Goal: Task Accomplishment & Management: Manage account settings

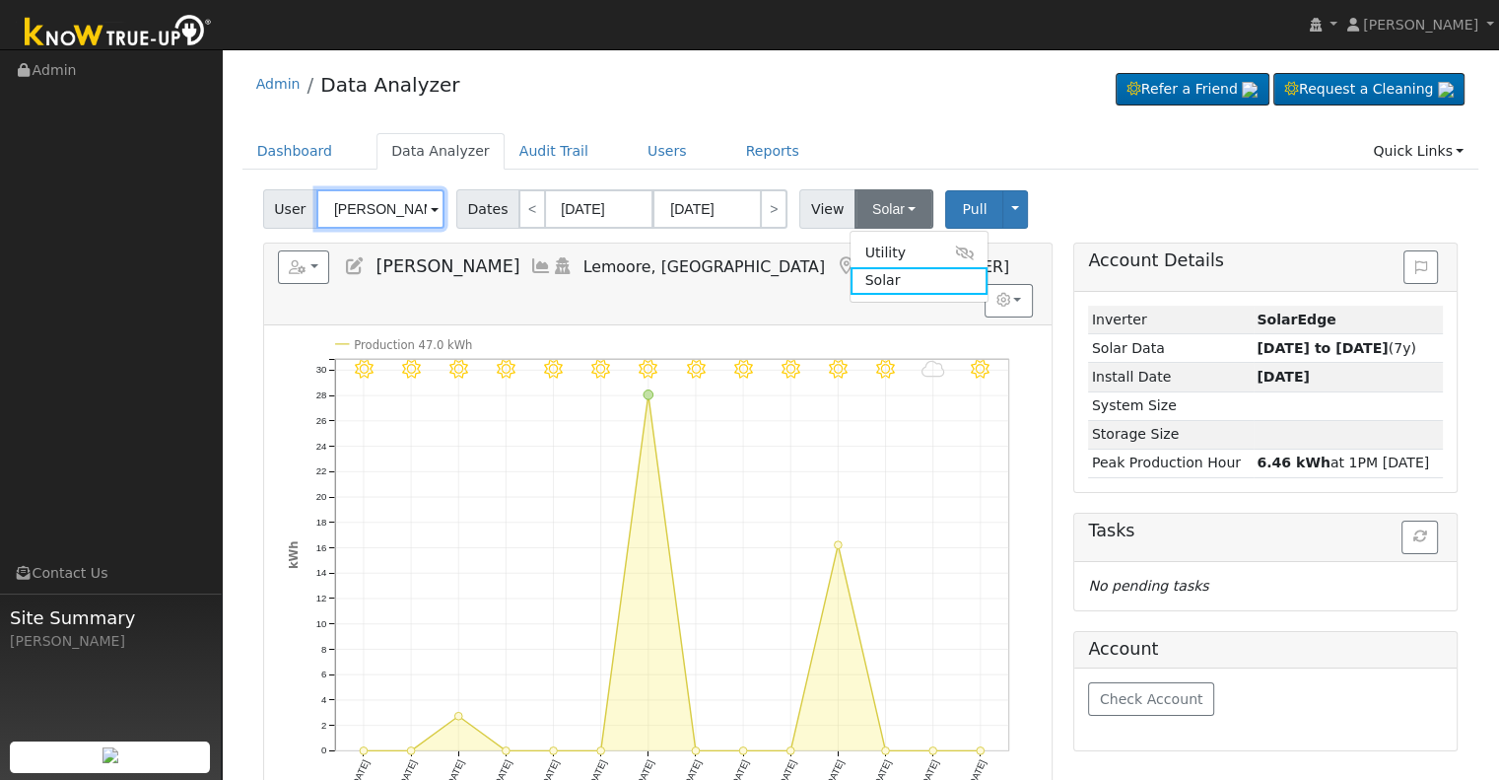
click at [398, 206] on input "[PERSON_NAME]" at bounding box center [380, 208] width 128 height 39
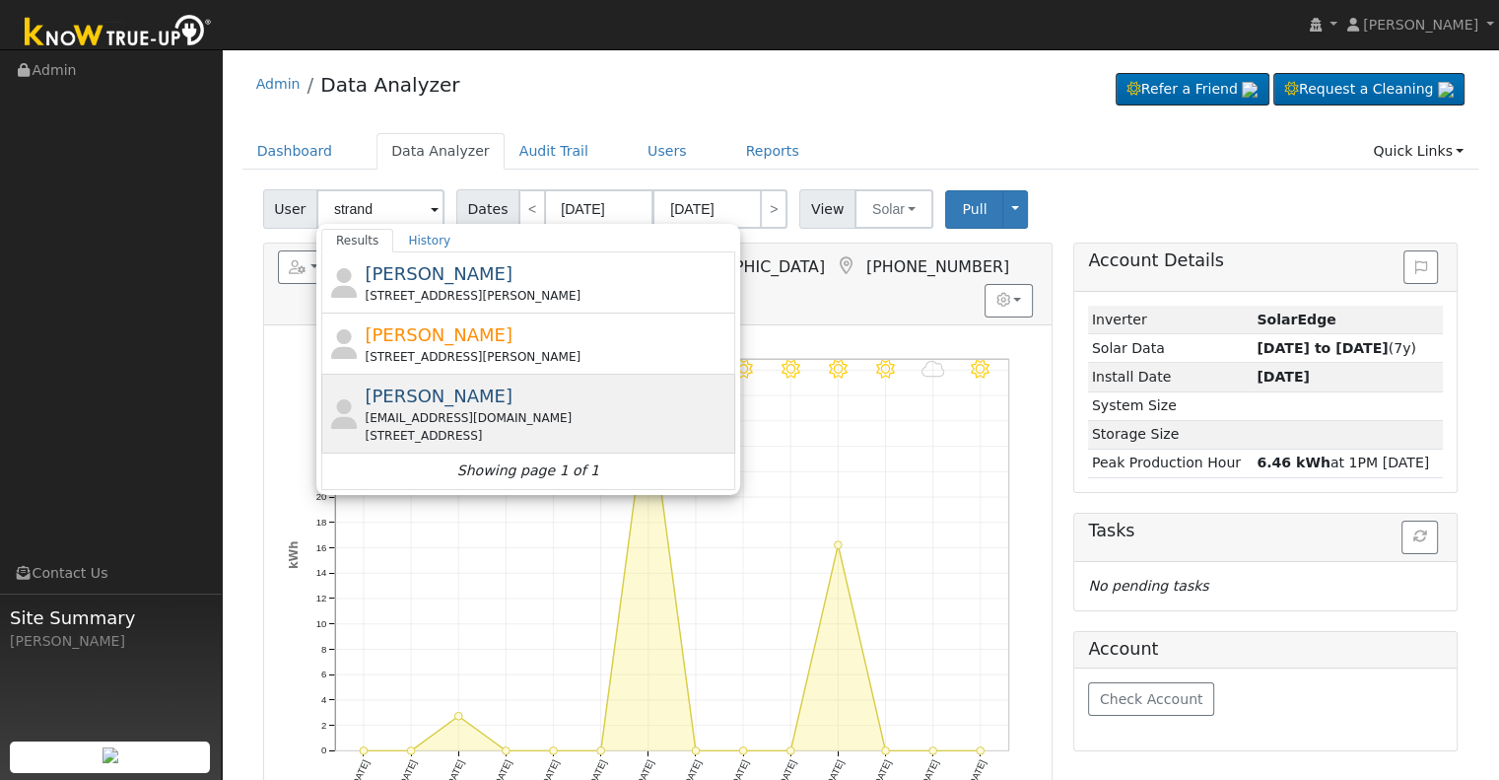
click at [529, 404] on div "[PERSON_NAME] [EMAIL_ADDRESS][DOMAIN_NAME] [STREET_ADDRESS]" at bounding box center [548, 413] width 366 height 62
type input "[PERSON_NAME]"
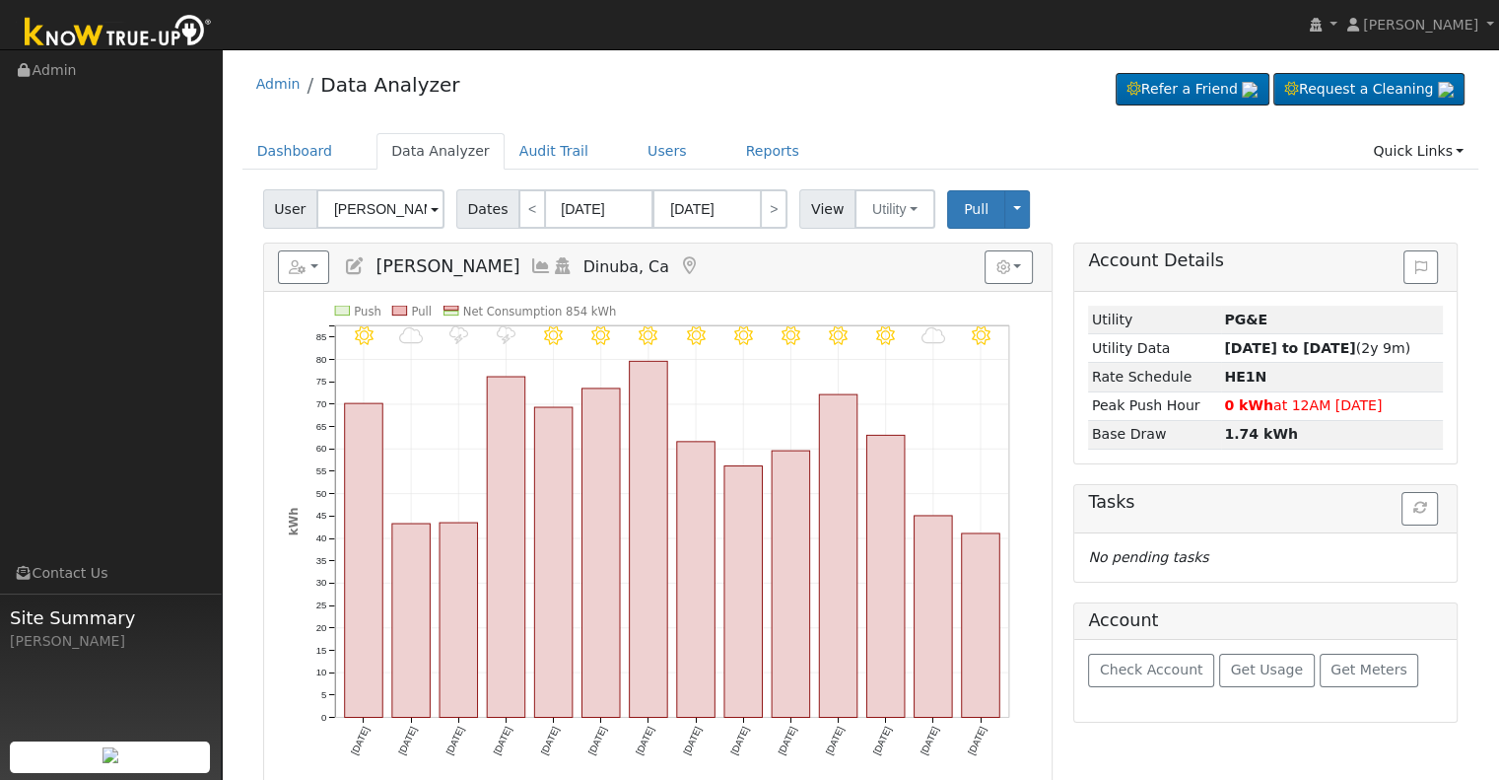
click at [530, 264] on icon at bounding box center [541, 266] width 22 height 18
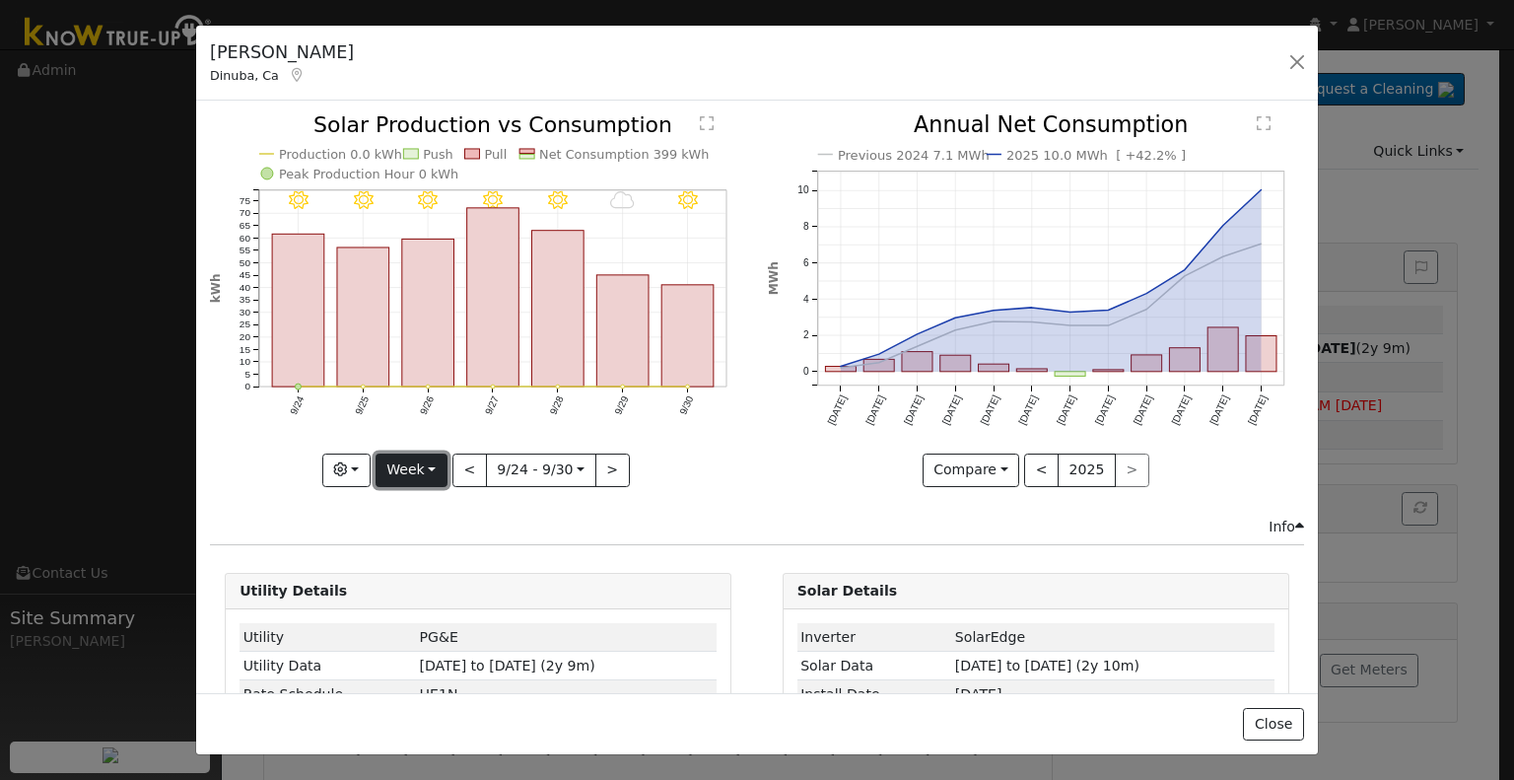
click at [412, 473] on button "Week" at bounding box center [412, 470] width 72 height 34
click at [430, 591] on link "Year" at bounding box center [445, 593] width 137 height 28
type input "[DATE]"
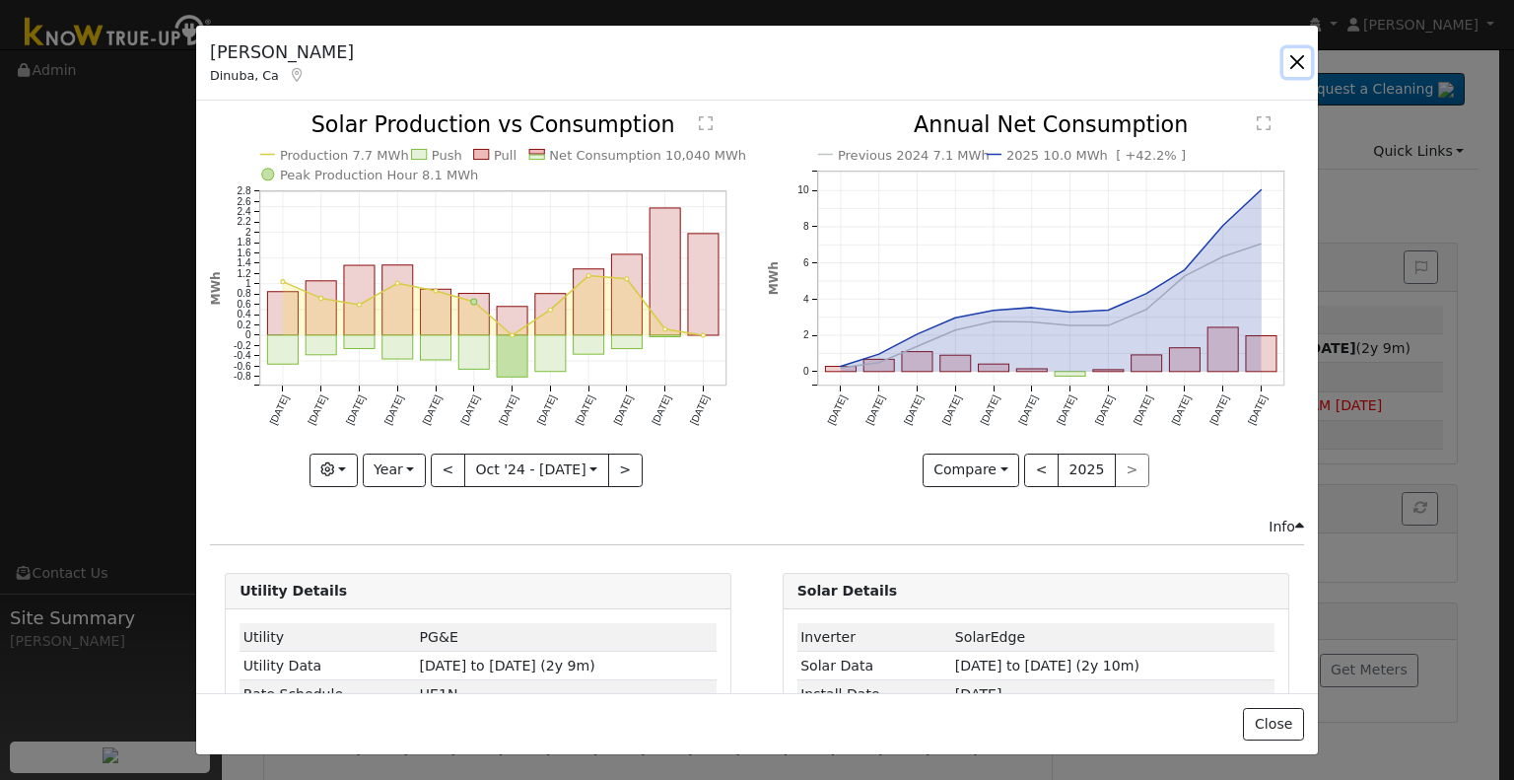
click at [1307, 61] on button "button" at bounding box center [1297, 62] width 28 height 28
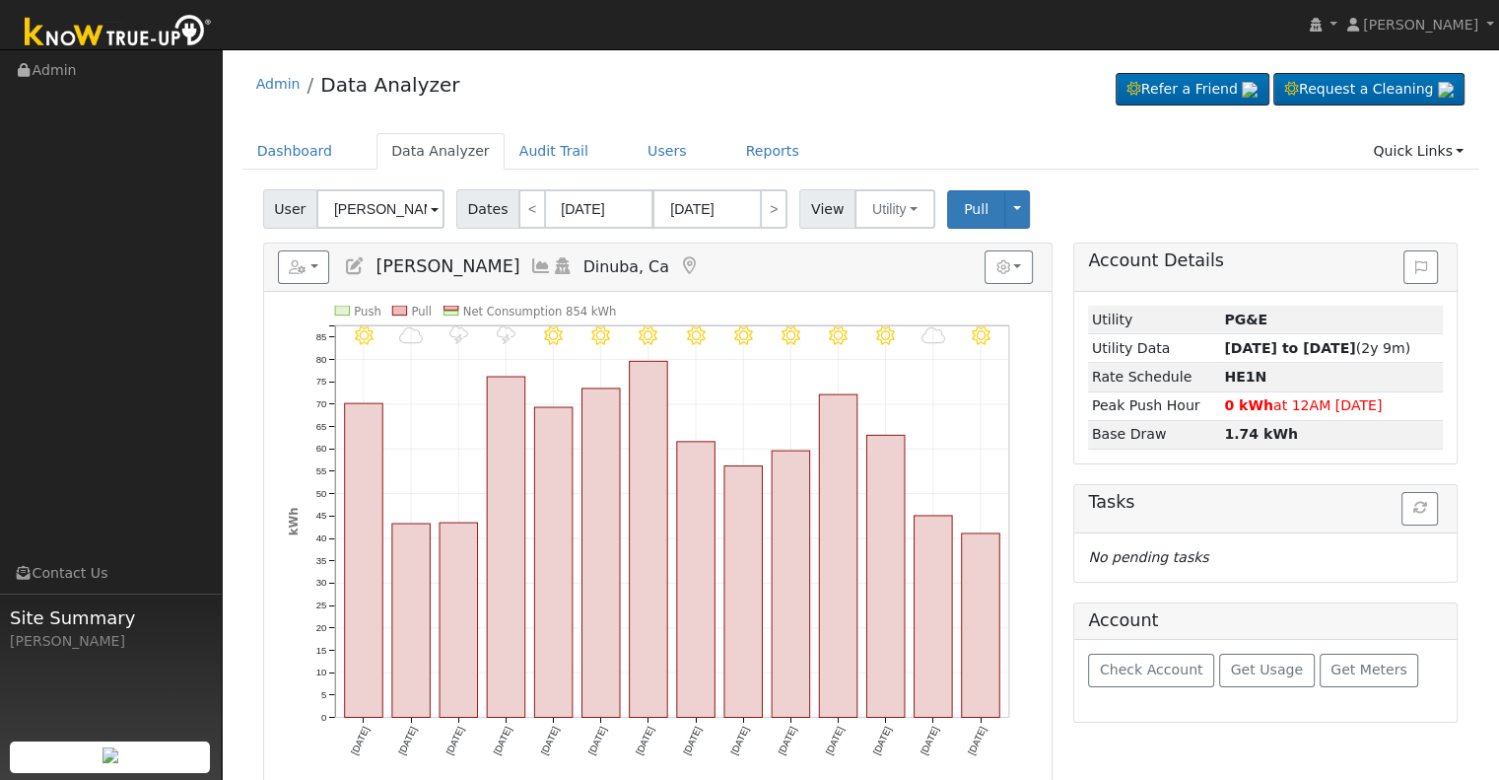
scroll to position [99, 0]
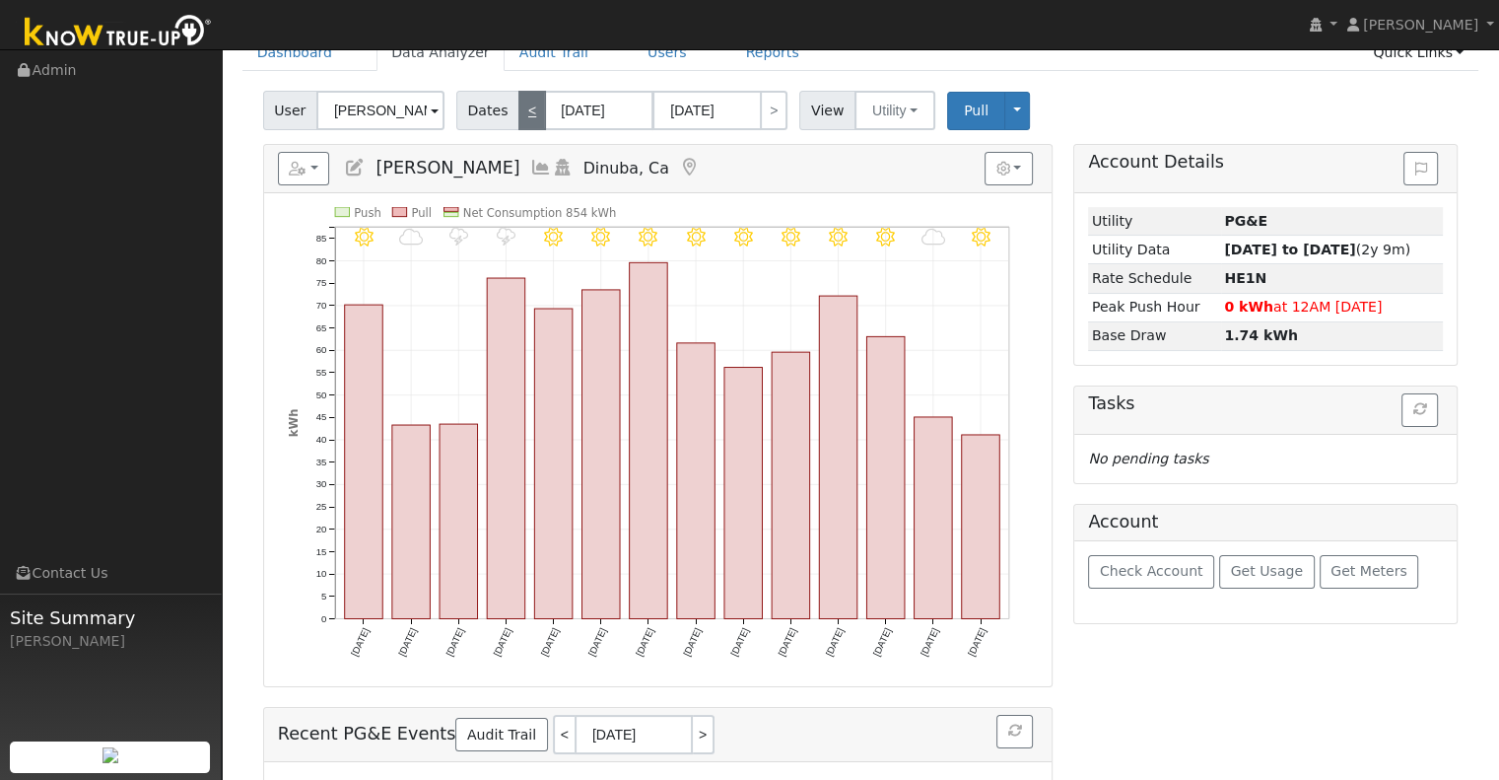
click at [518, 108] on link "<" at bounding box center [532, 110] width 28 height 39
type input "[DATE]"
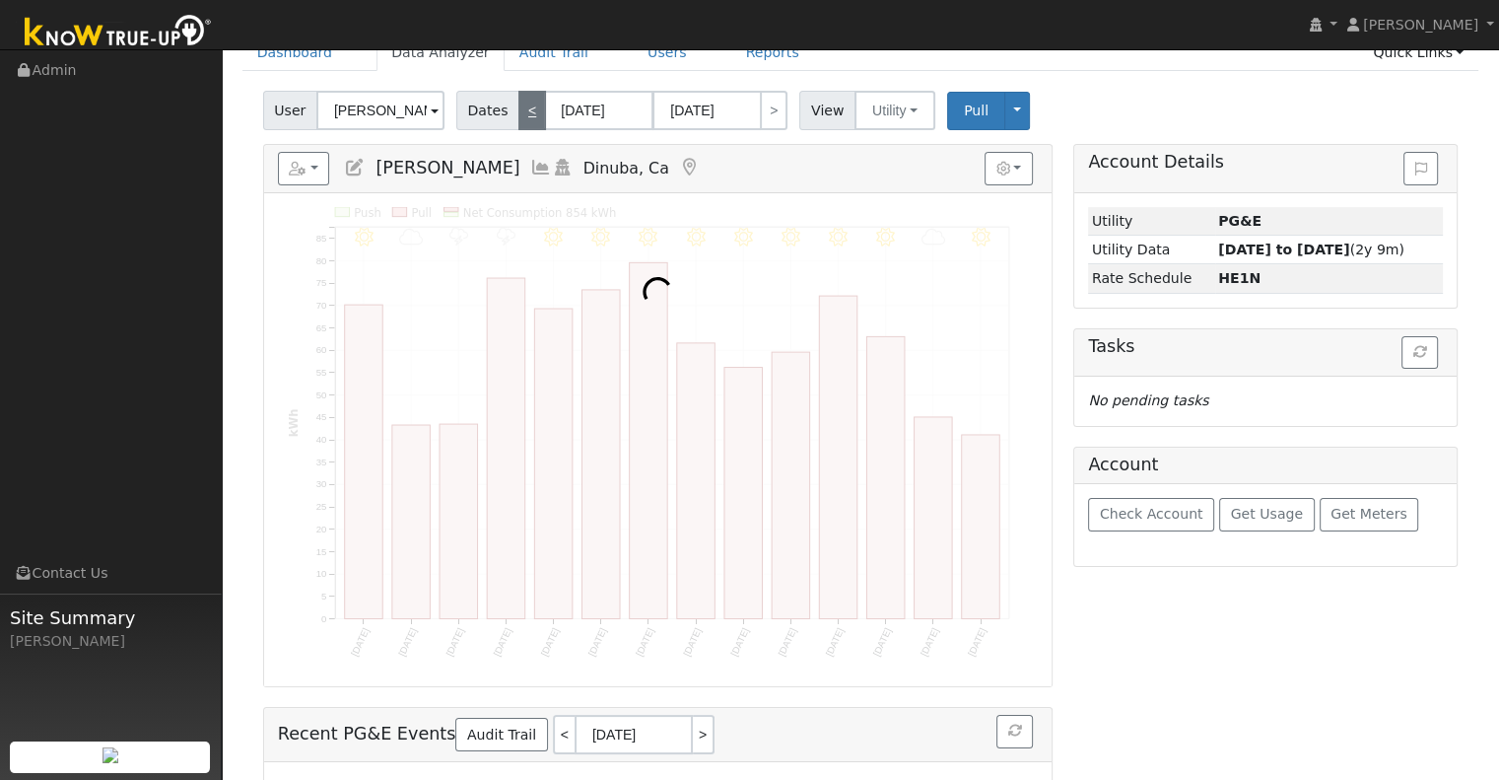
scroll to position [0, 0]
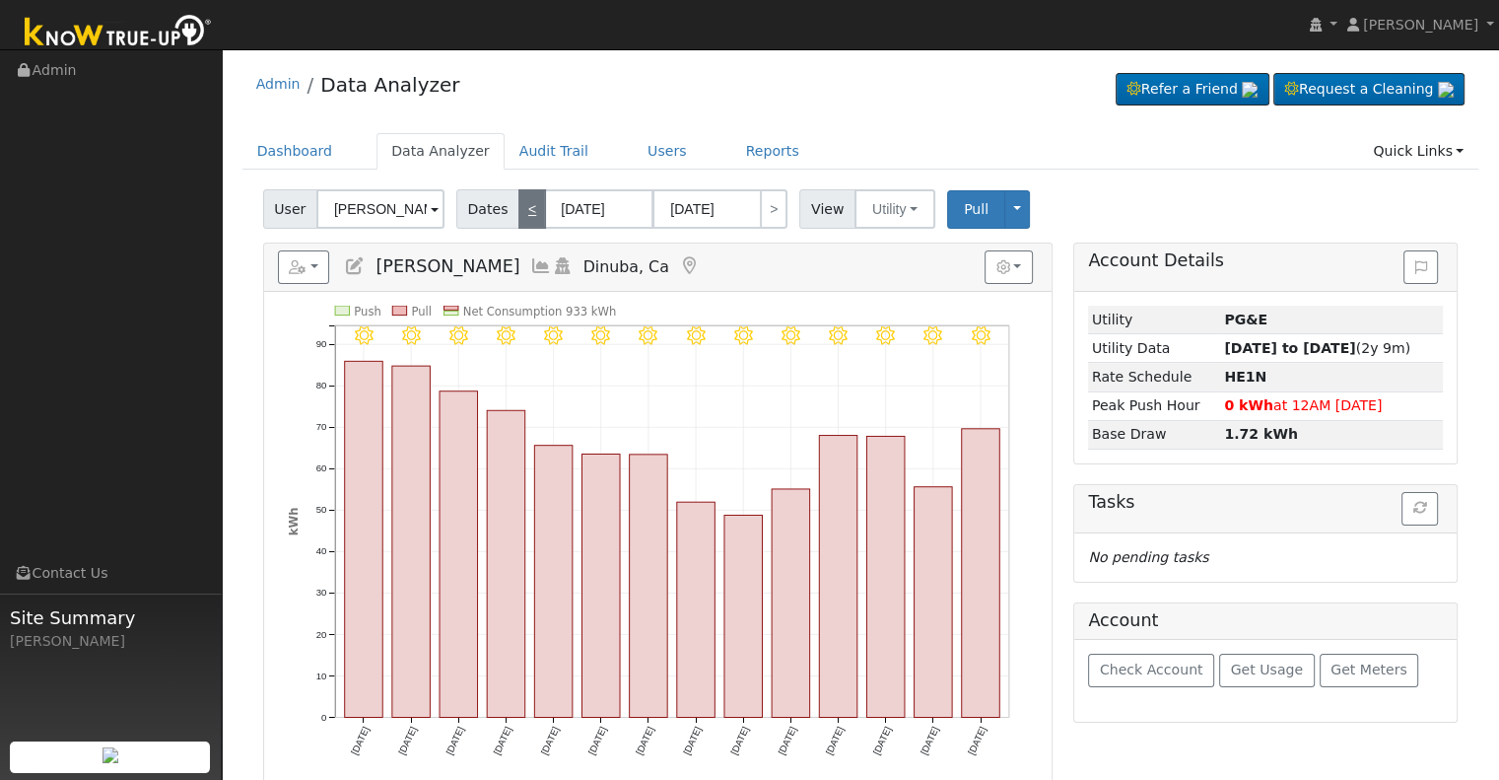
click at [516, 108] on div "Admin Data Analyzer Refer a Friend Request a Cleaning" at bounding box center [860, 89] width 1237 height 60
click at [520, 202] on link "<" at bounding box center [532, 208] width 28 height 39
type input "[DATE]"
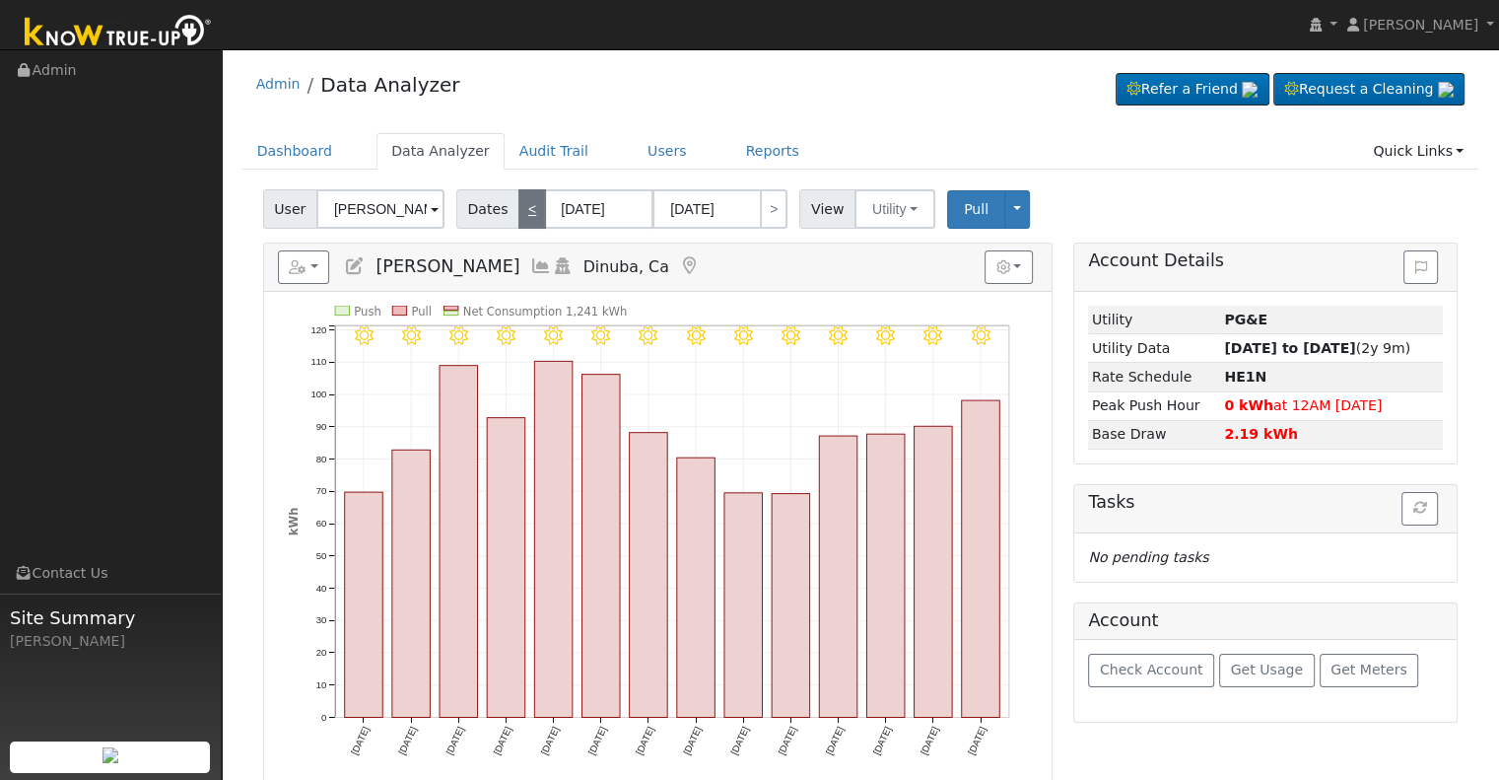
click at [520, 202] on link "<" at bounding box center [532, 208] width 28 height 39
type input "[DATE]"
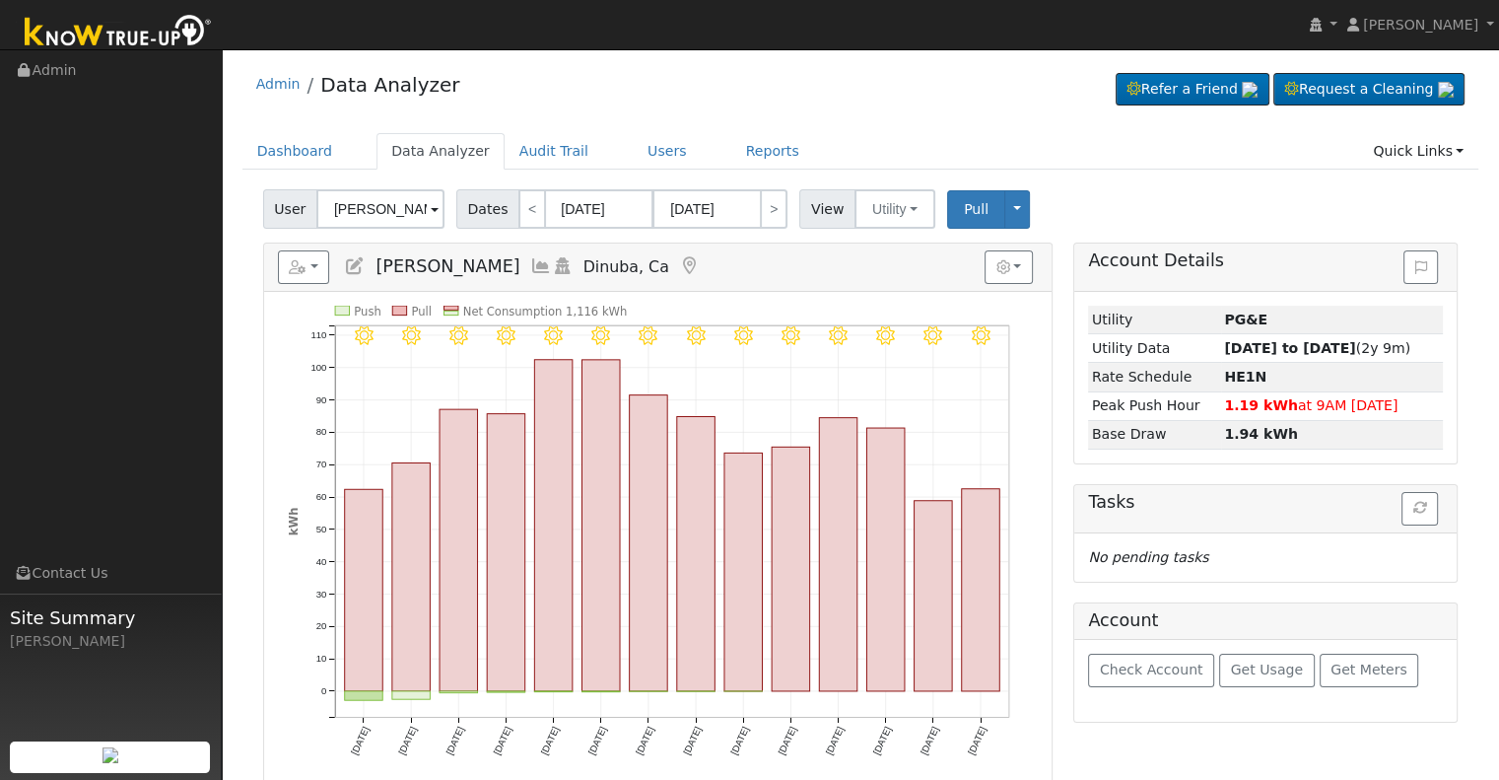
click at [530, 261] on icon at bounding box center [541, 266] width 22 height 18
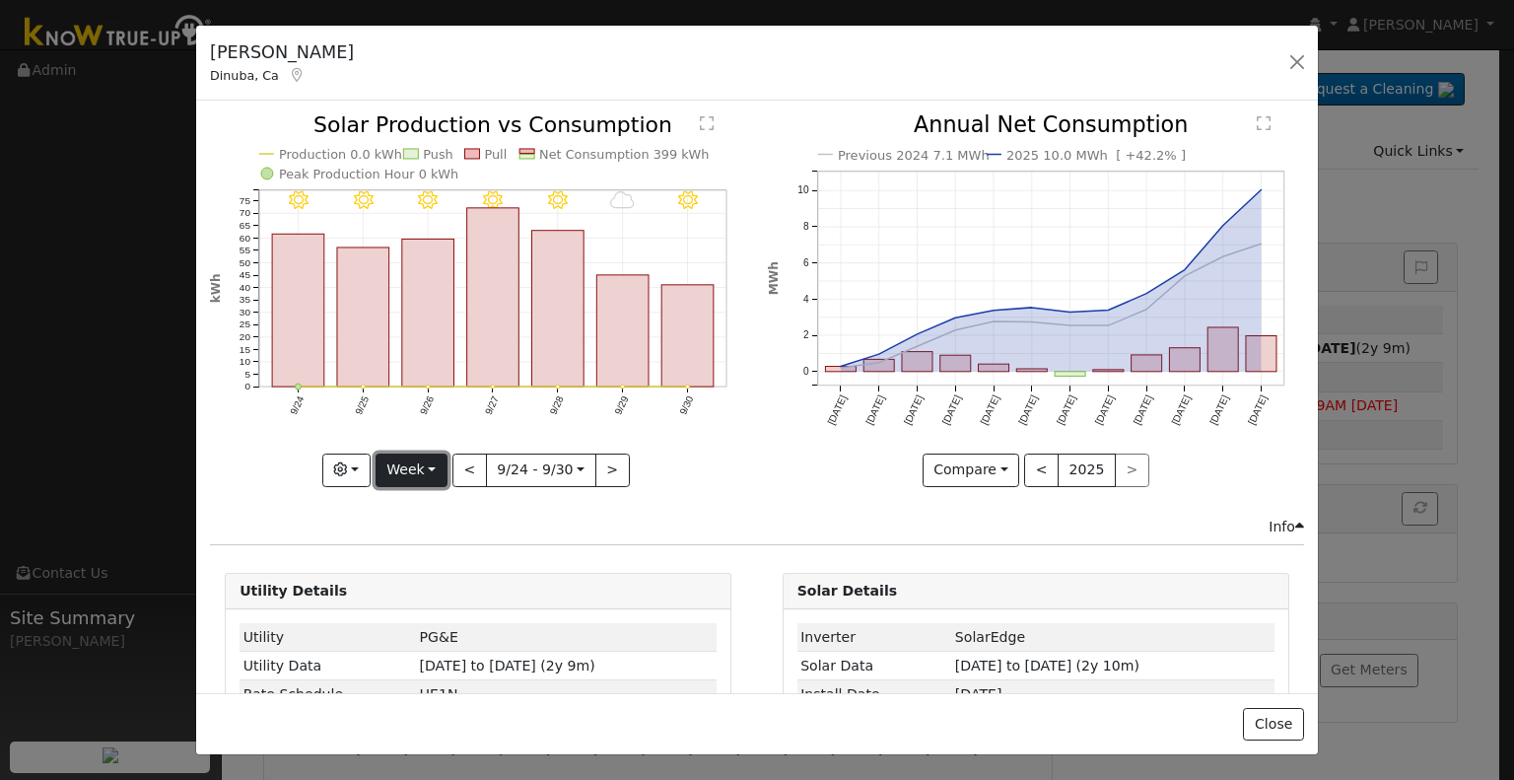
click at [434, 466] on button "Week" at bounding box center [412, 470] width 72 height 34
click at [417, 561] on link "Month" at bounding box center [445, 565] width 137 height 28
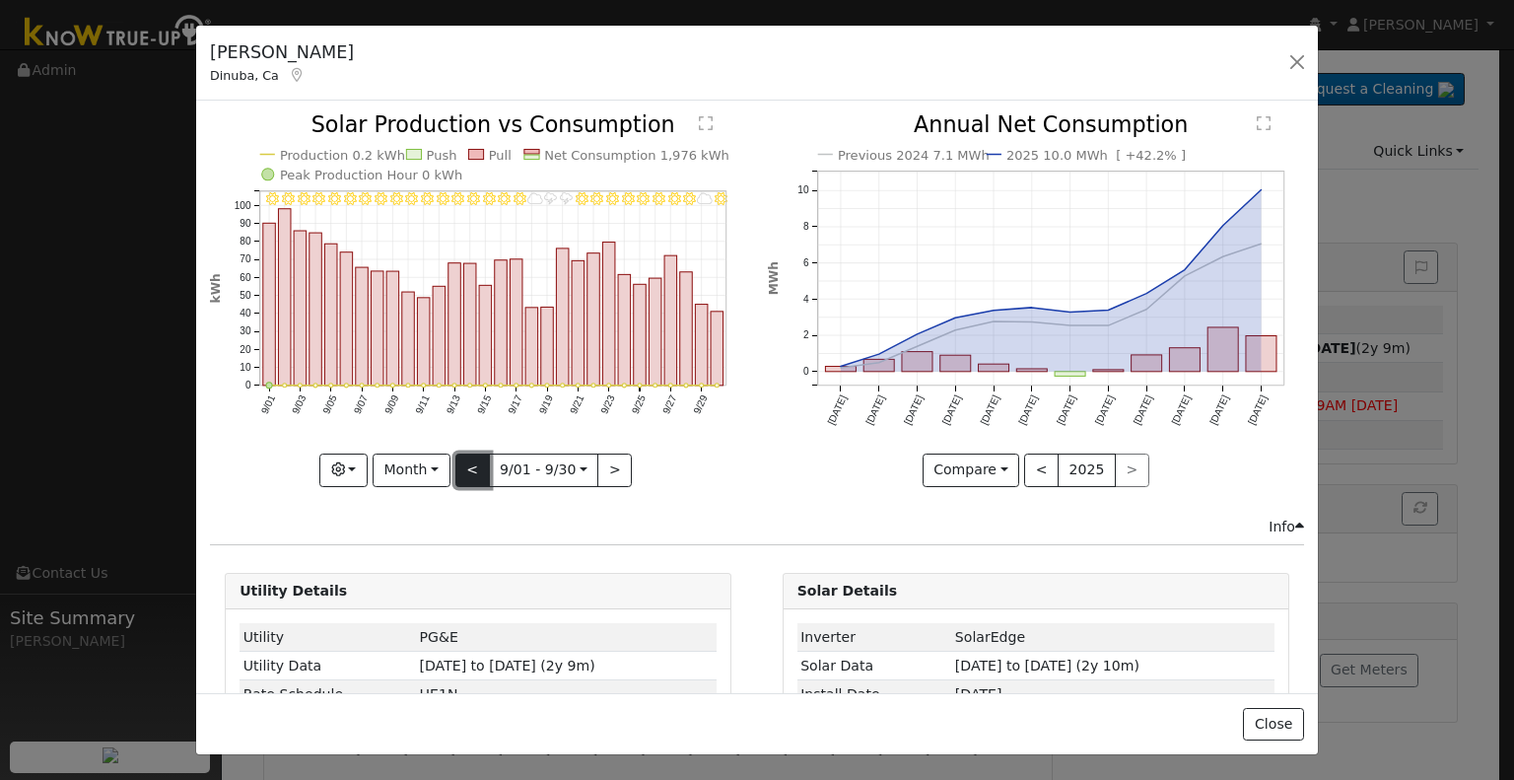
click at [480, 463] on button "<" at bounding box center [472, 470] width 34 height 34
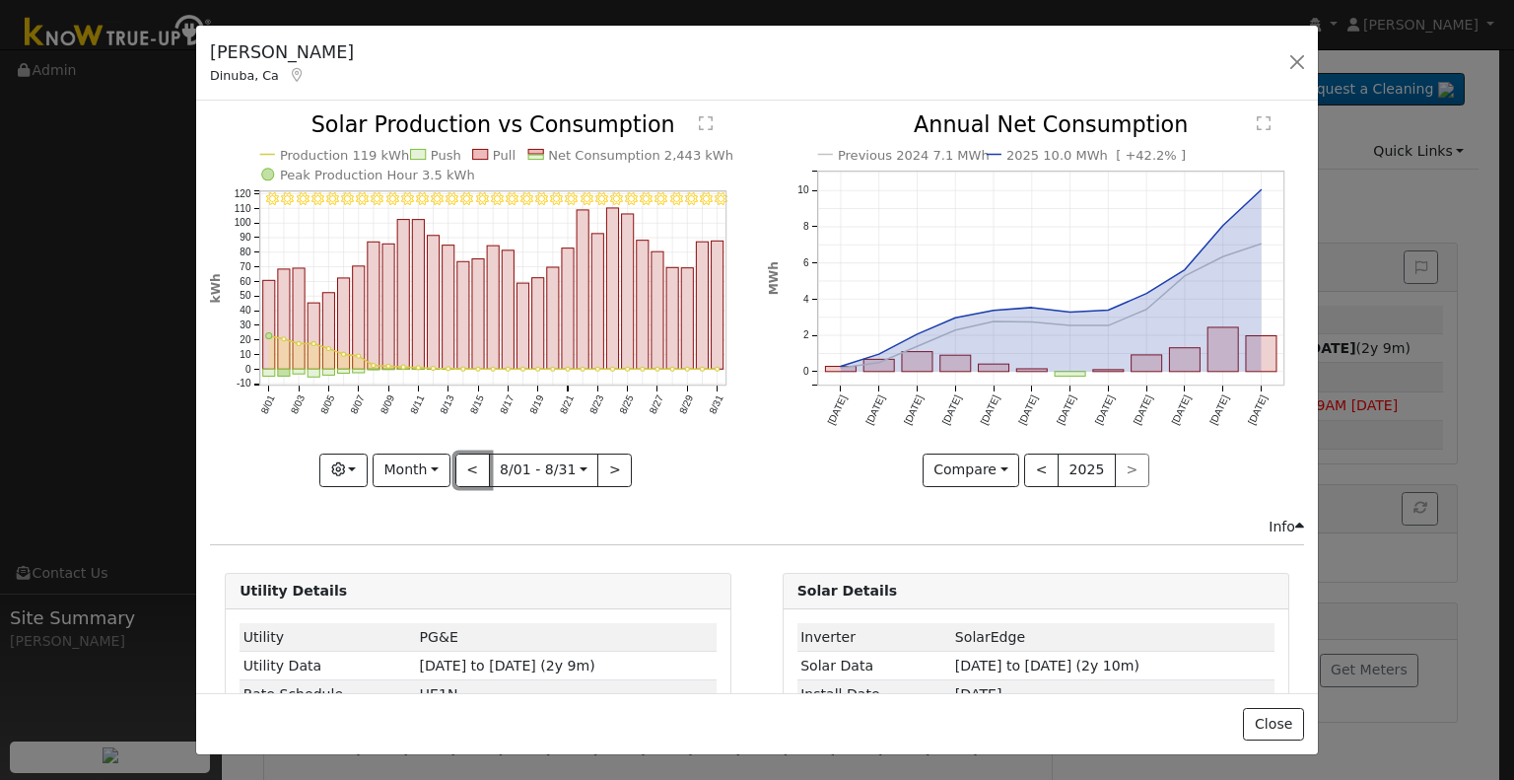
click at [476, 464] on button "<" at bounding box center [472, 470] width 34 height 34
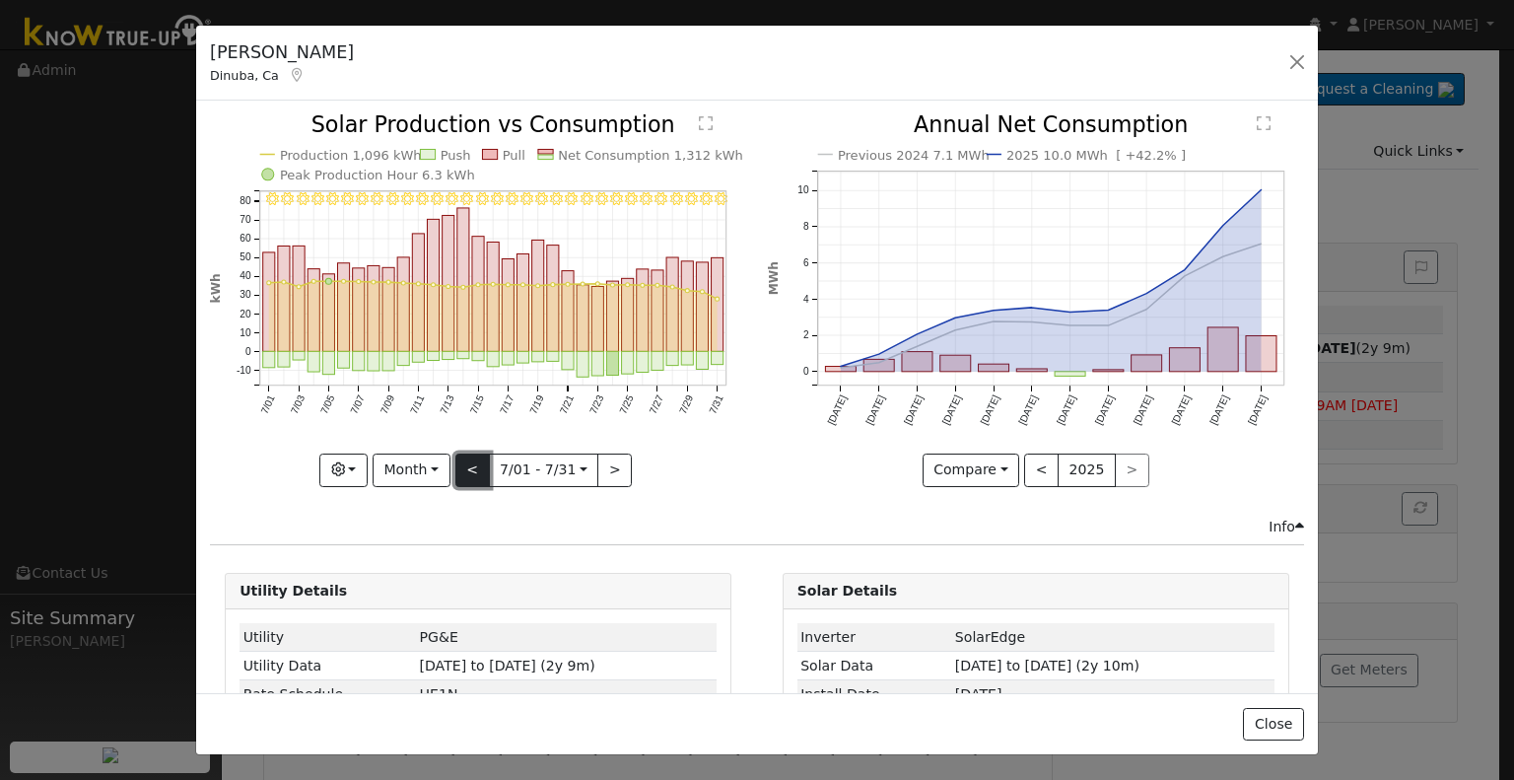
click at [475, 470] on button "<" at bounding box center [472, 470] width 34 height 34
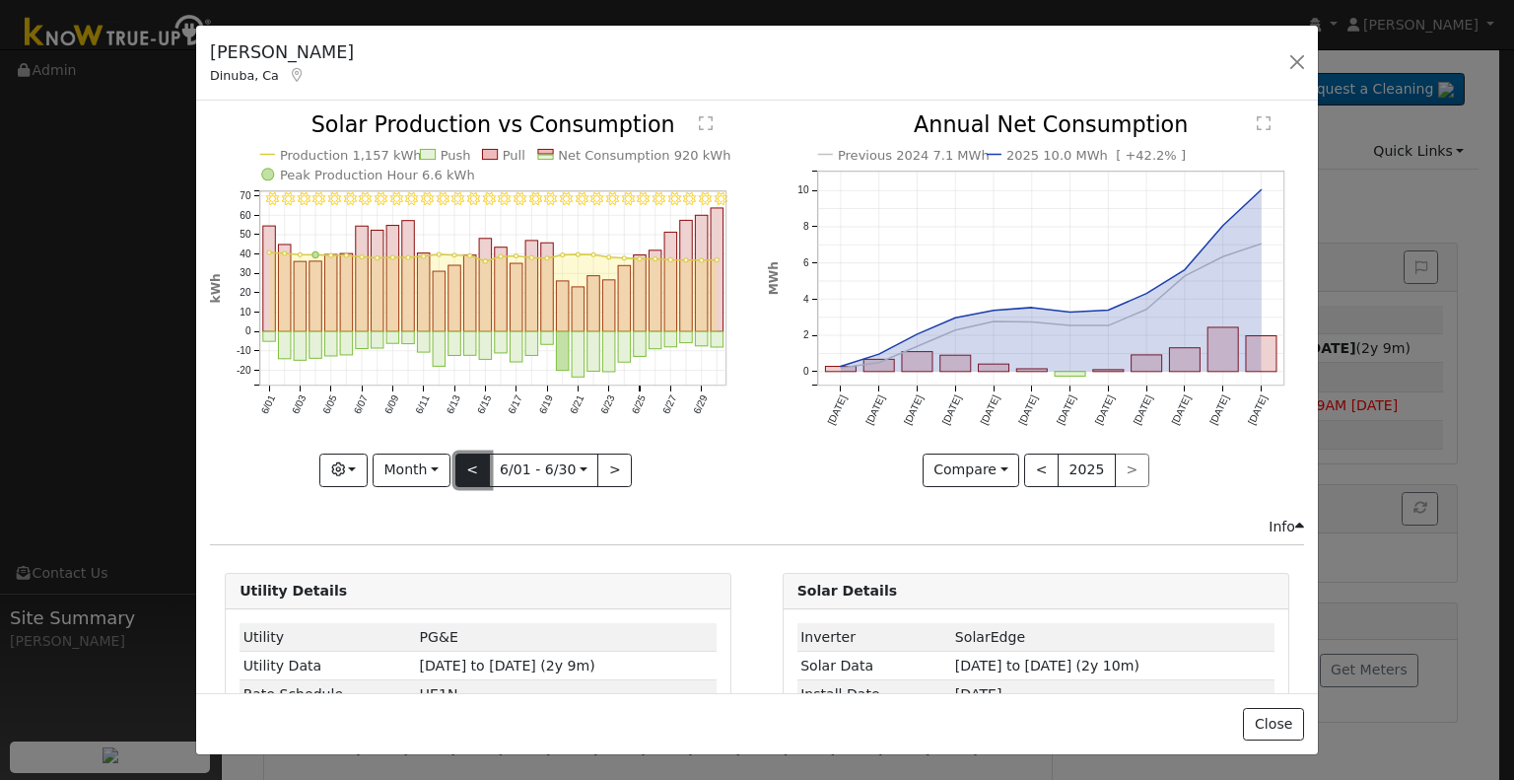
click at [475, 470] on button "<" at bounding box center [472, 470] width 34 height 34
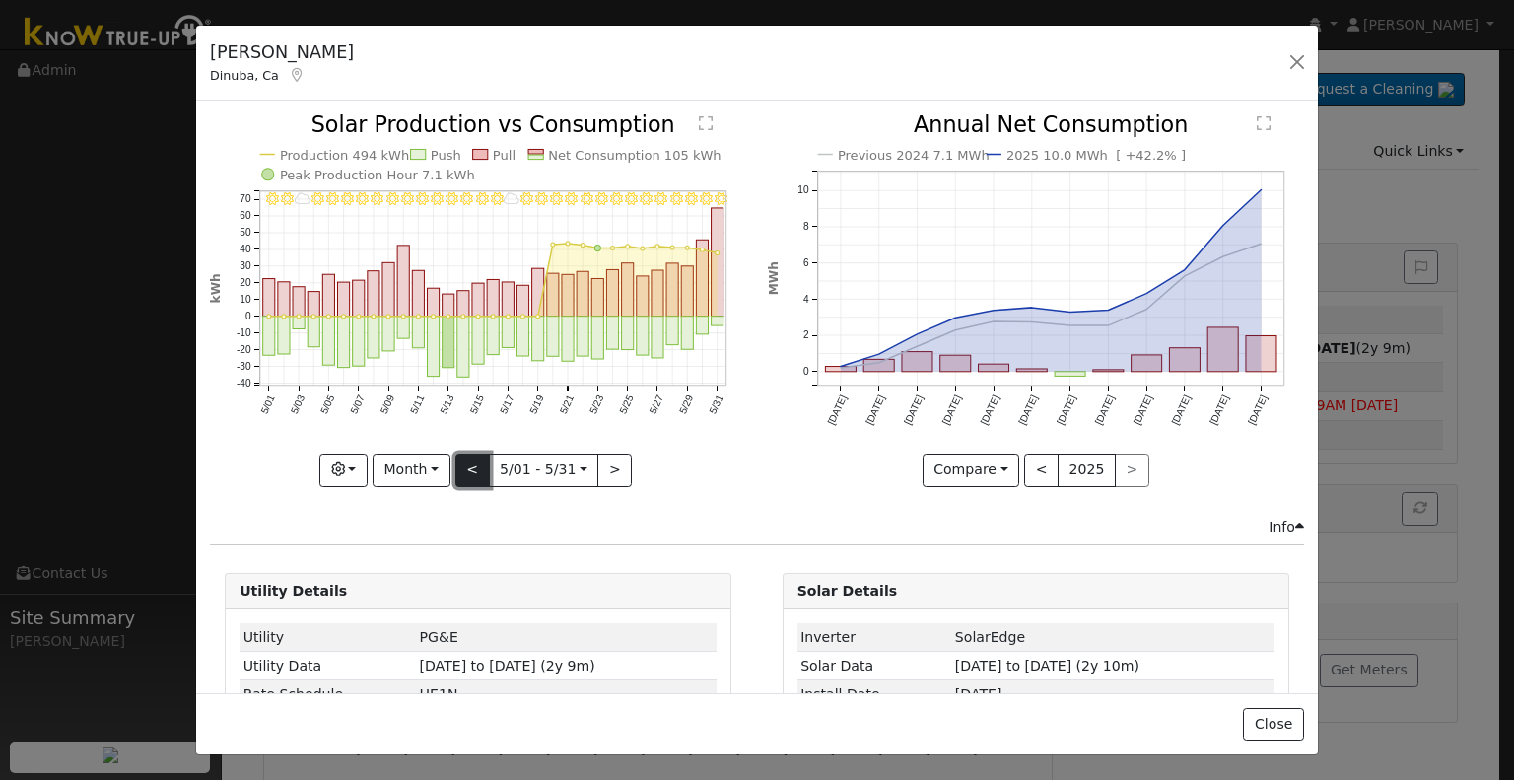
click at [475, 470] on button "<" at bounding box center [472, 470] width 34 height 34
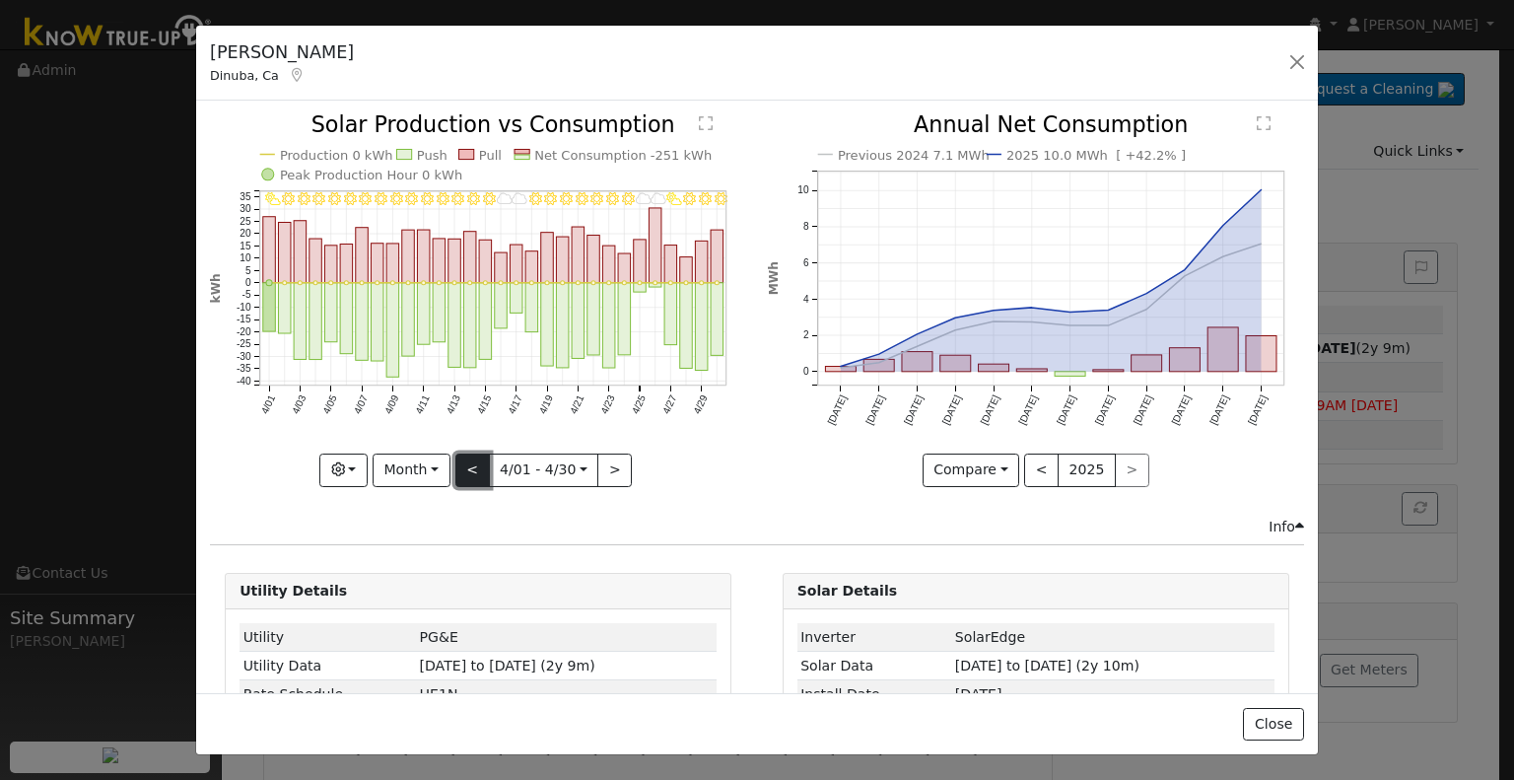
click at [475, 470] on button "<" at bounding box center [472, 470] width 34 height 34
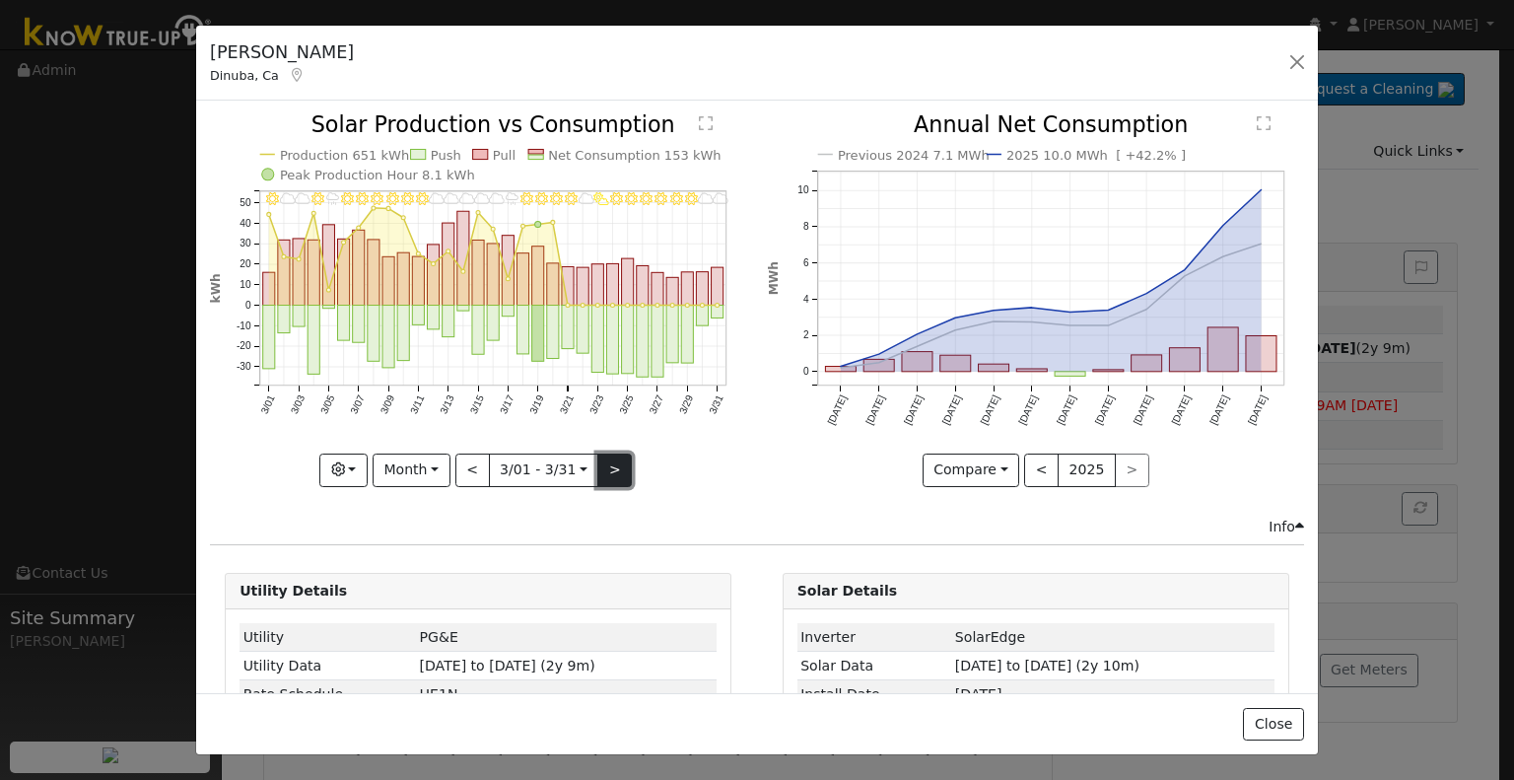
click at [598, 454] on button ">" at bounding box center [614, 470] width 34 height 34
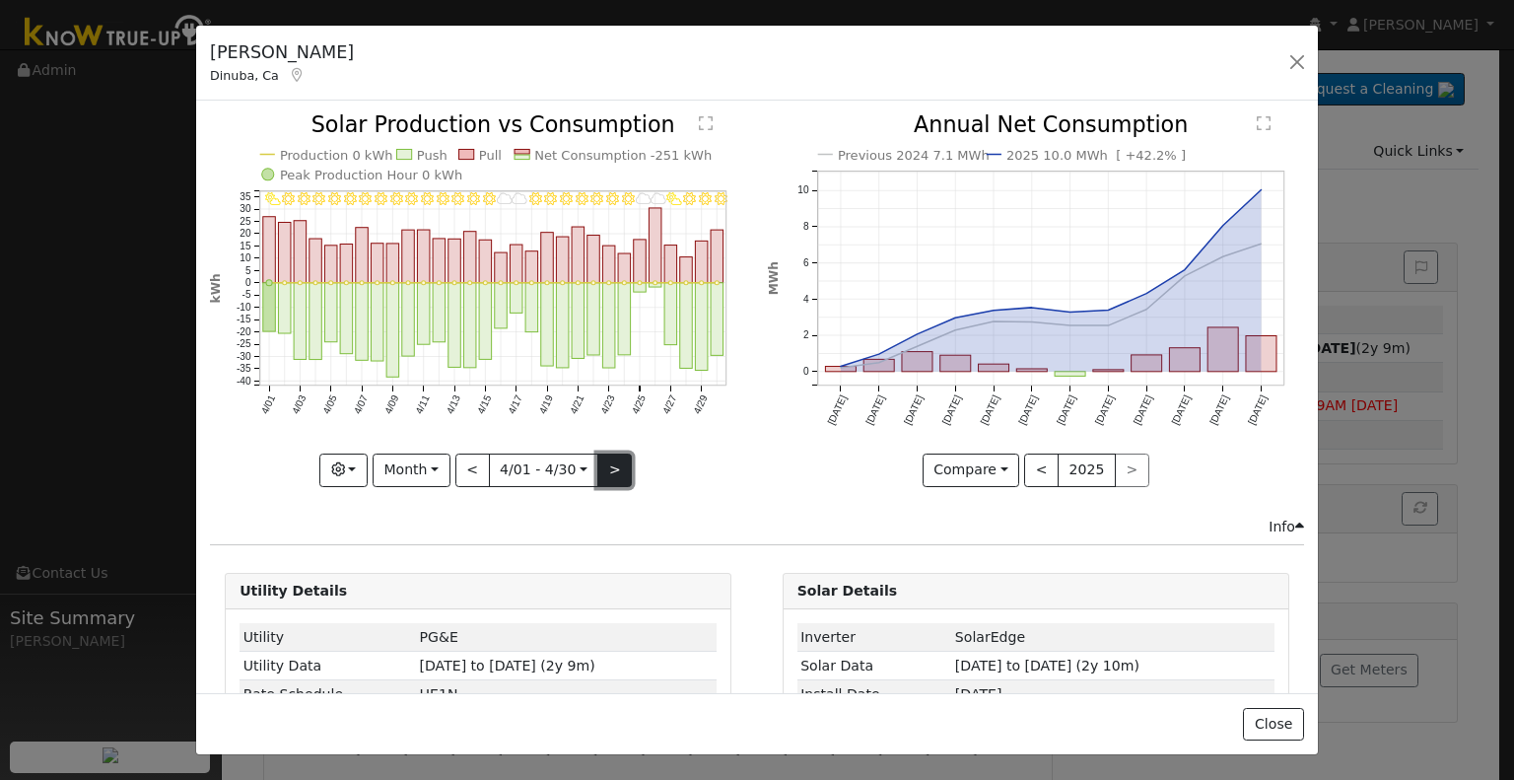
click at [604, 456] on button ">" at bounding box center [614, 470] width 34 height 34
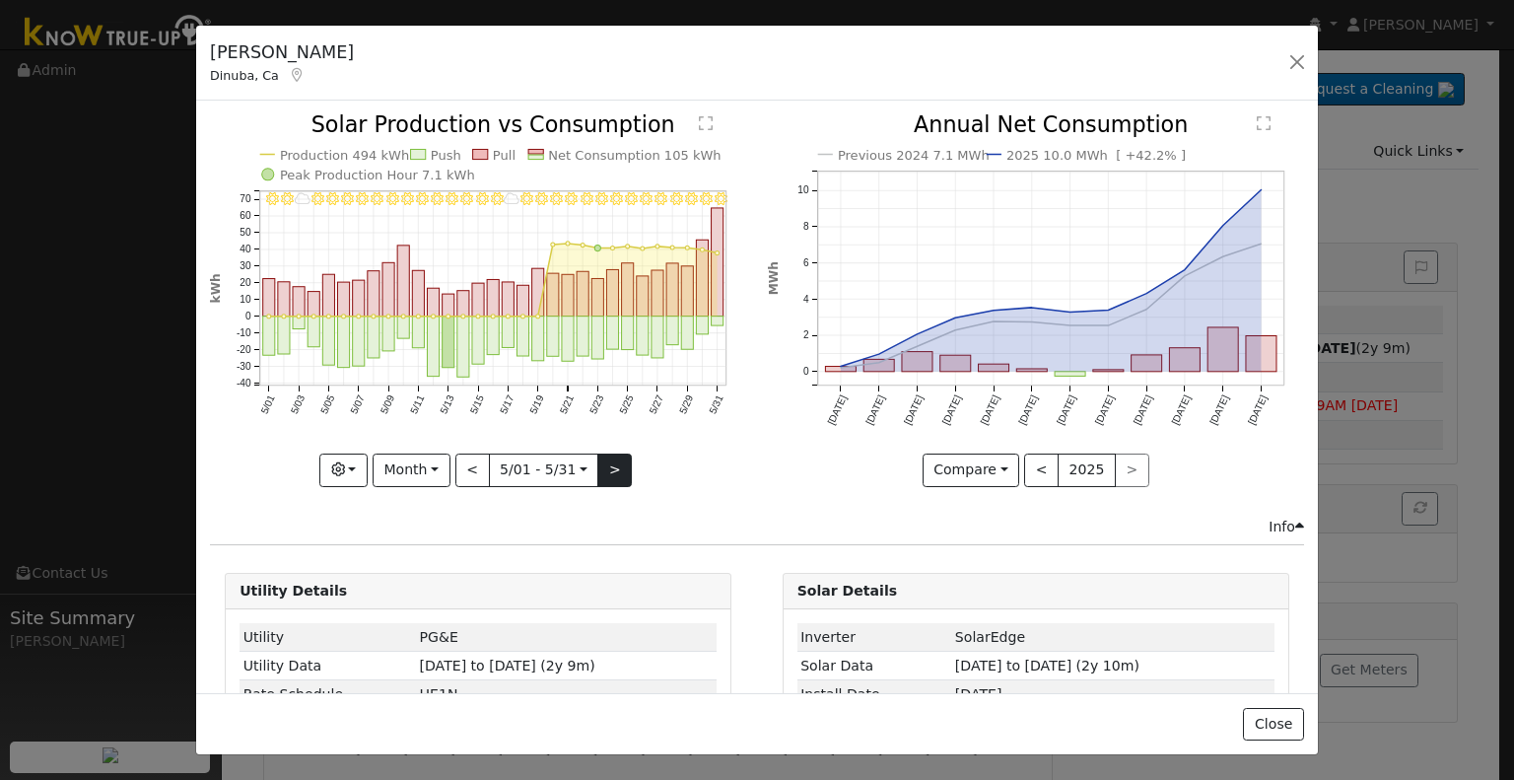
click at [604, 456] on div "5/31 - Clear 5/30 - Clear 5/29 - Clear 5/28 - Clear 5/27 - Clear 5/26 - MostlyC…" at bounding box center [478, 300] width 536 height 372
click at [604, 456] on button ">" at bounding box center [614, 470] width 34 height 34
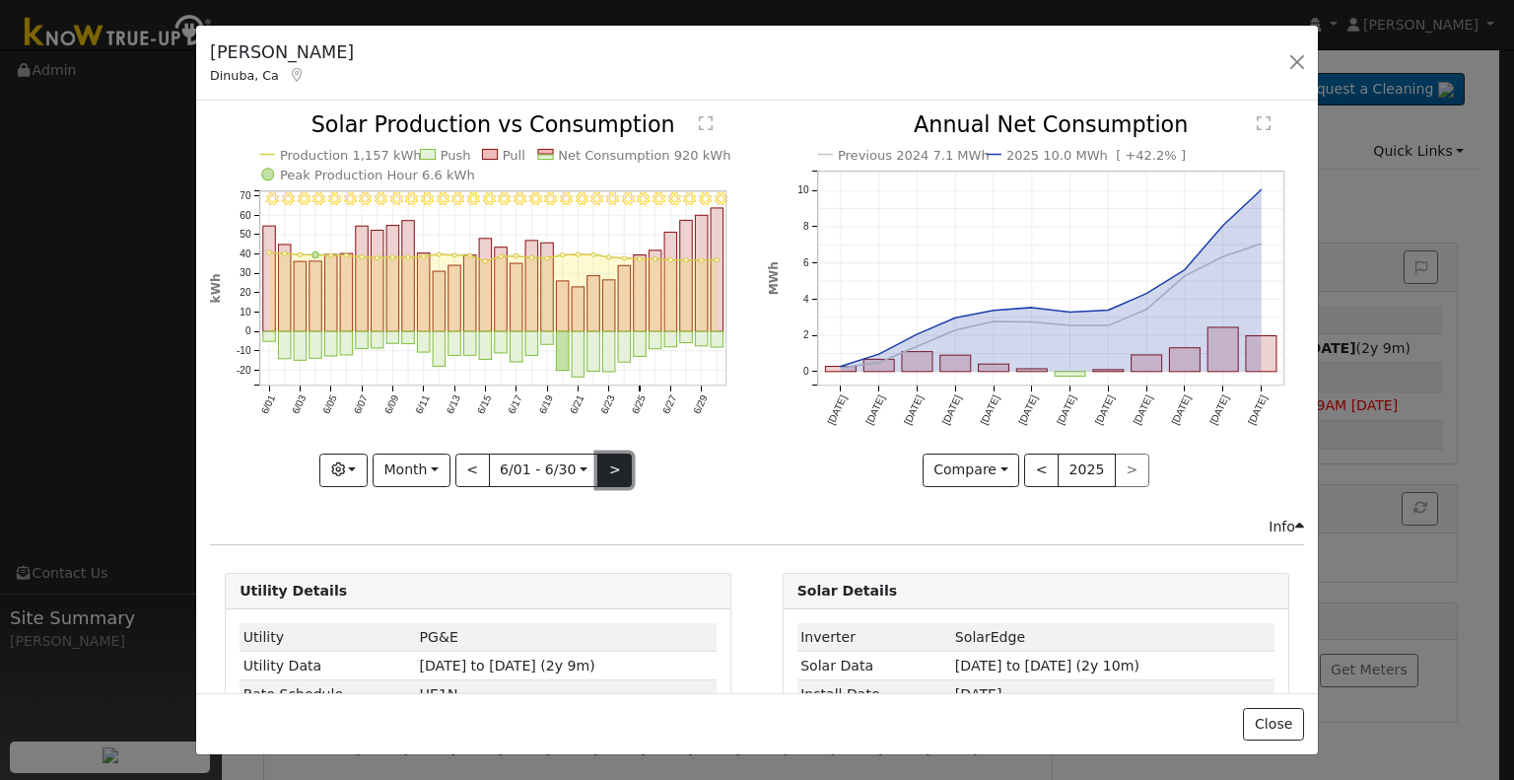
click at [604, 456] on button ">" at bounding box center [614, 470] width 34 height 34
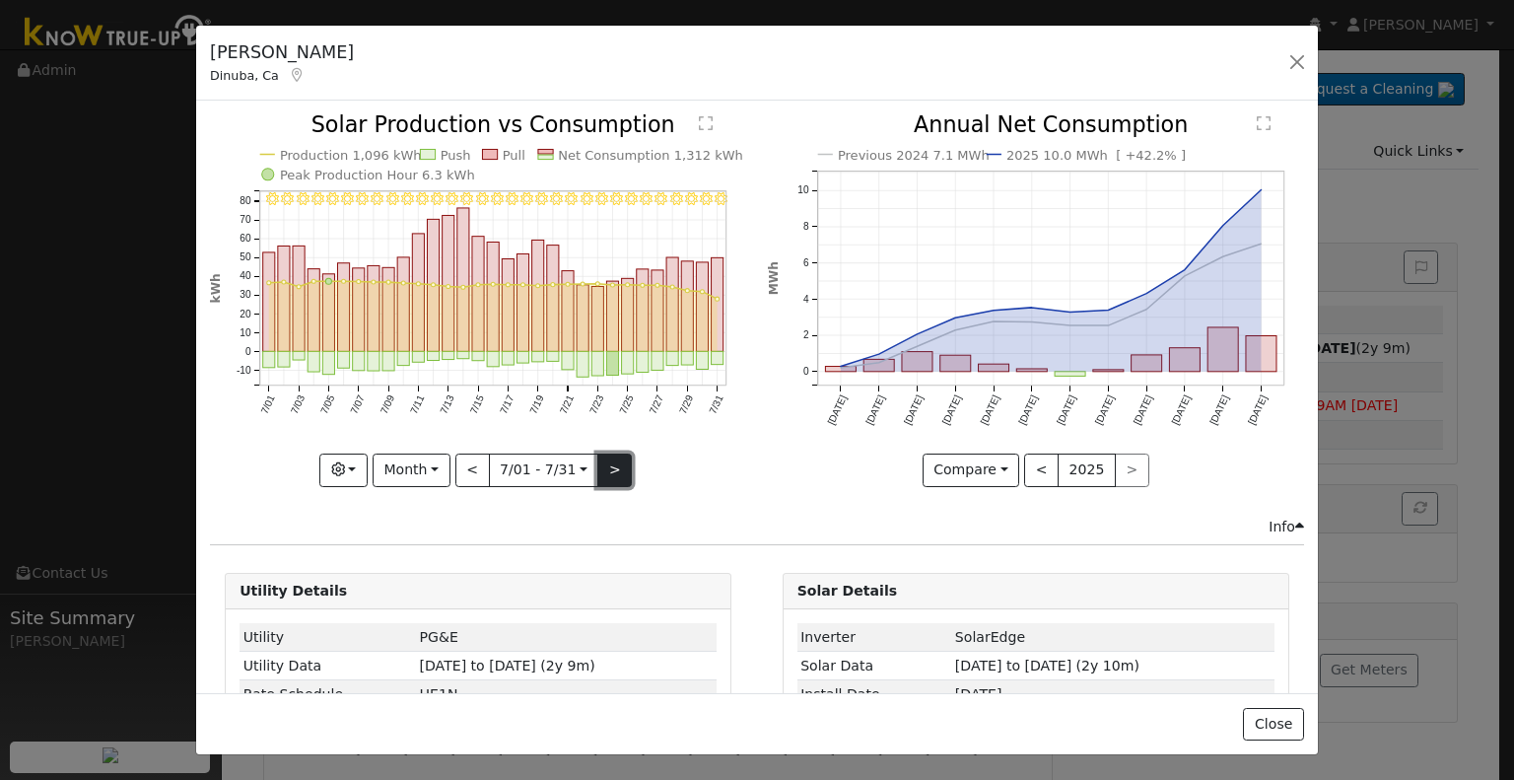
click at [606, 453] on button ">" at bounding box center [614, 470] width 34 height 34
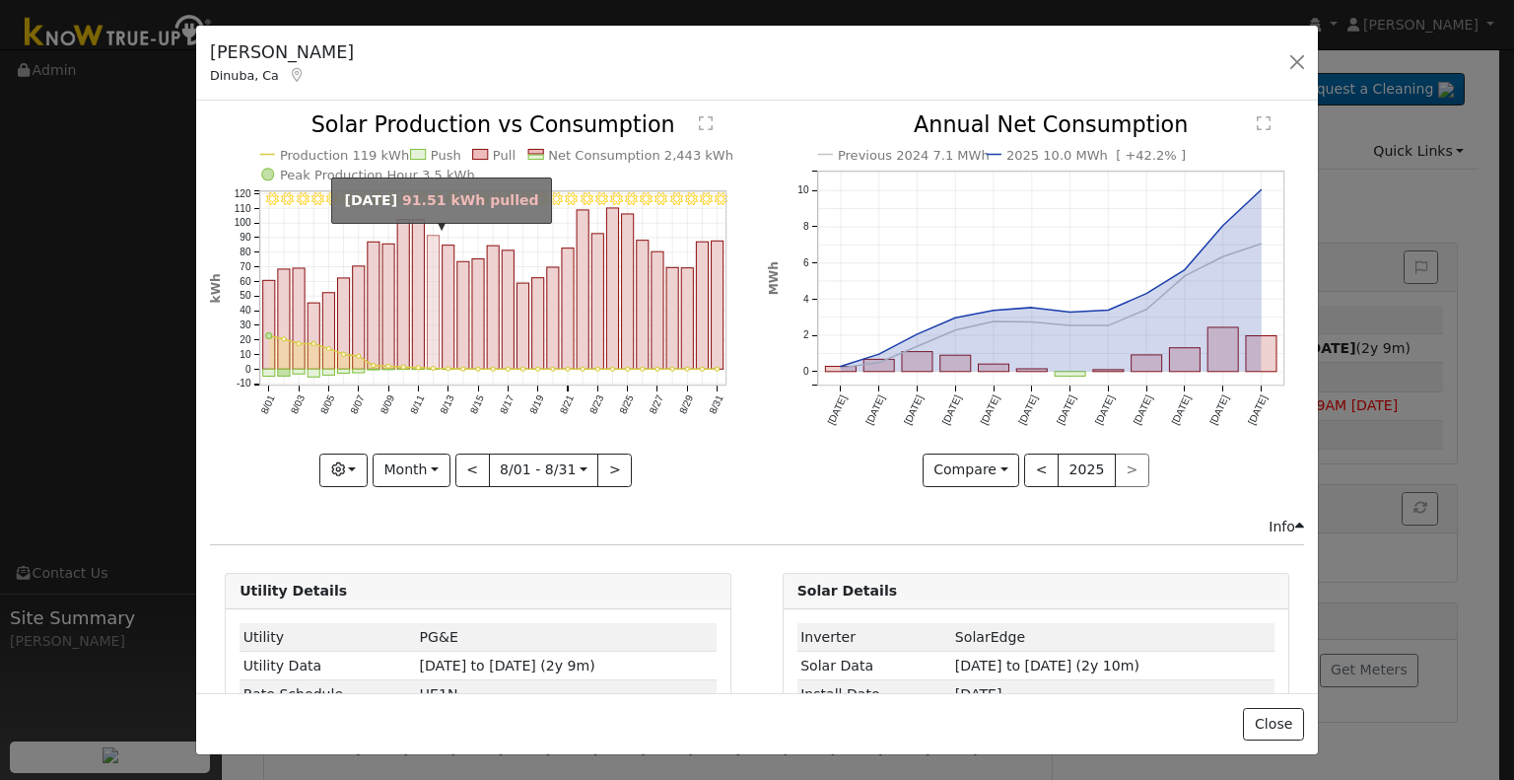
click at [428, 342] on rect "onclick=""" at bounding box center [434, 303] width 12 height 134
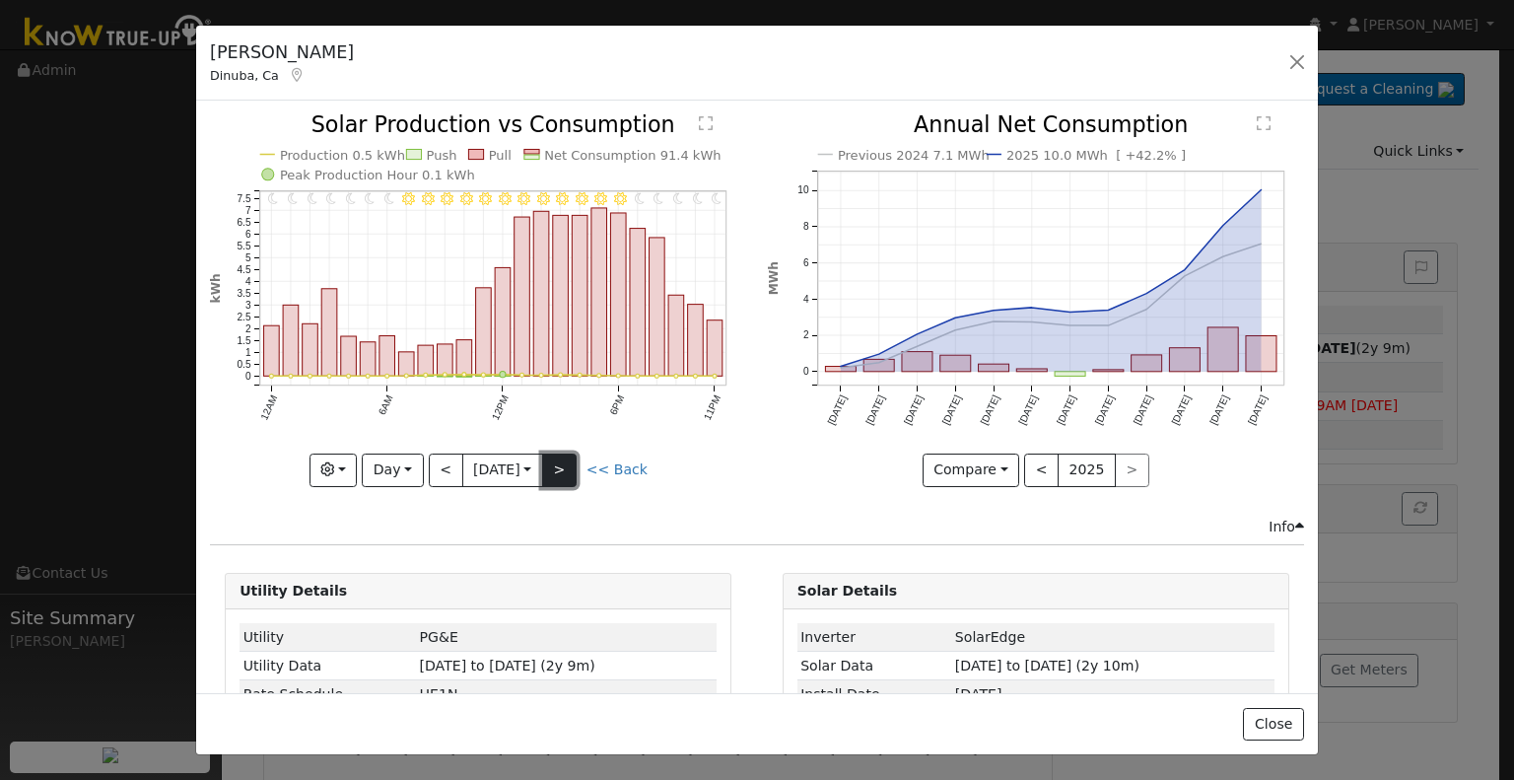
click at [571, 468] on button ">" at bounding box center [559, 470] width 34 height 34
type input "[DATE]"
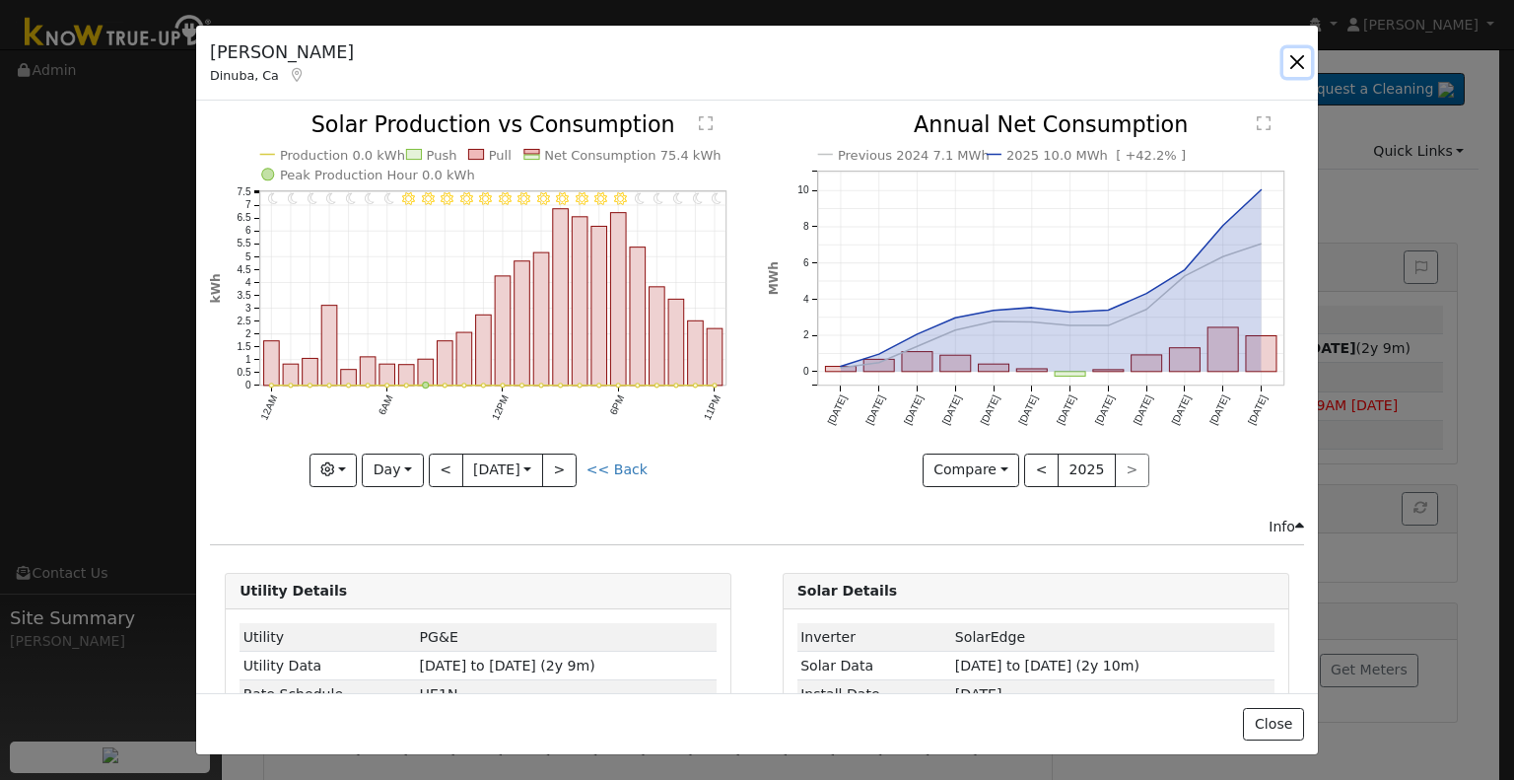
click at [1298, 58] on button "button" at bounding box center [1297, 62] width 28 height 28
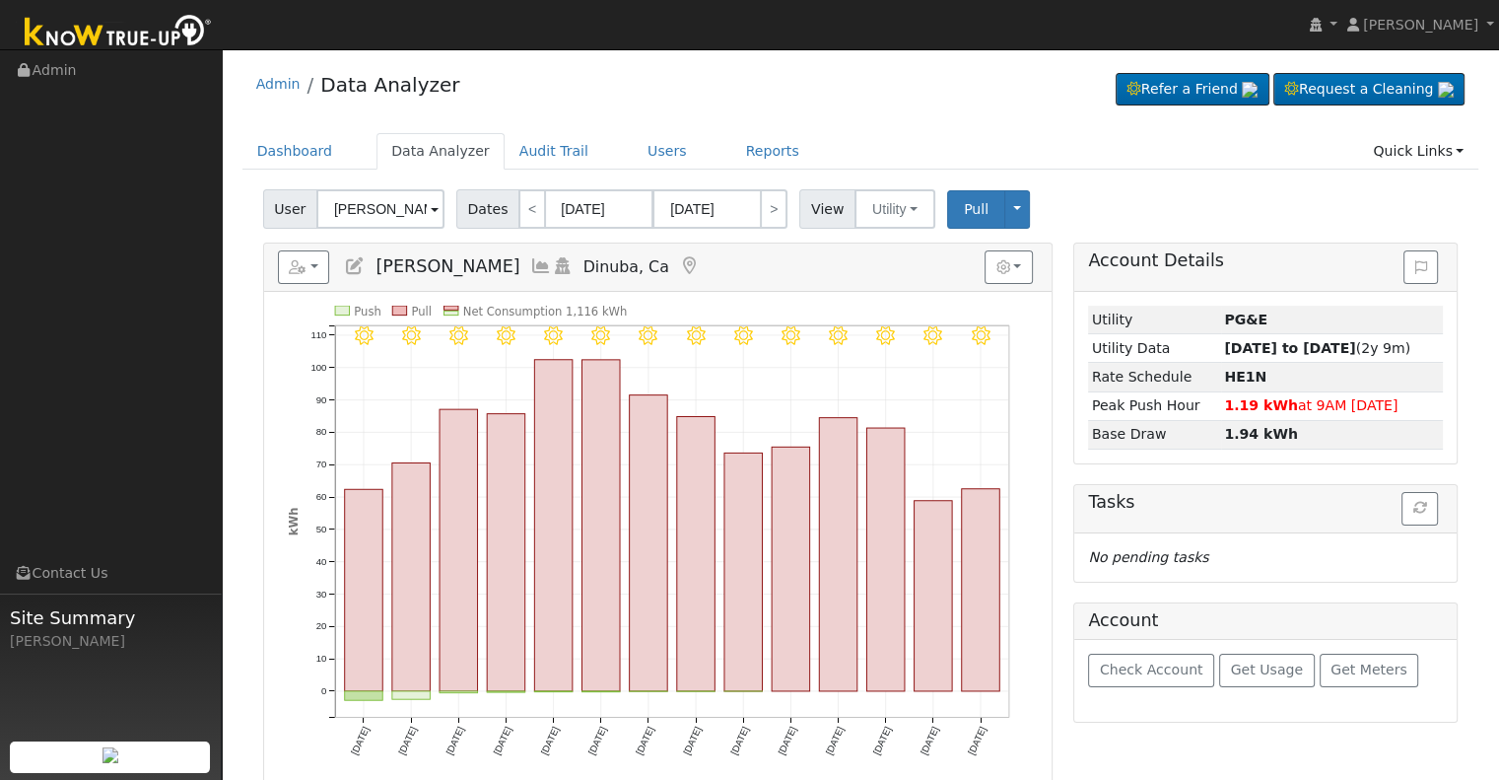
scroll to position [99, 0]
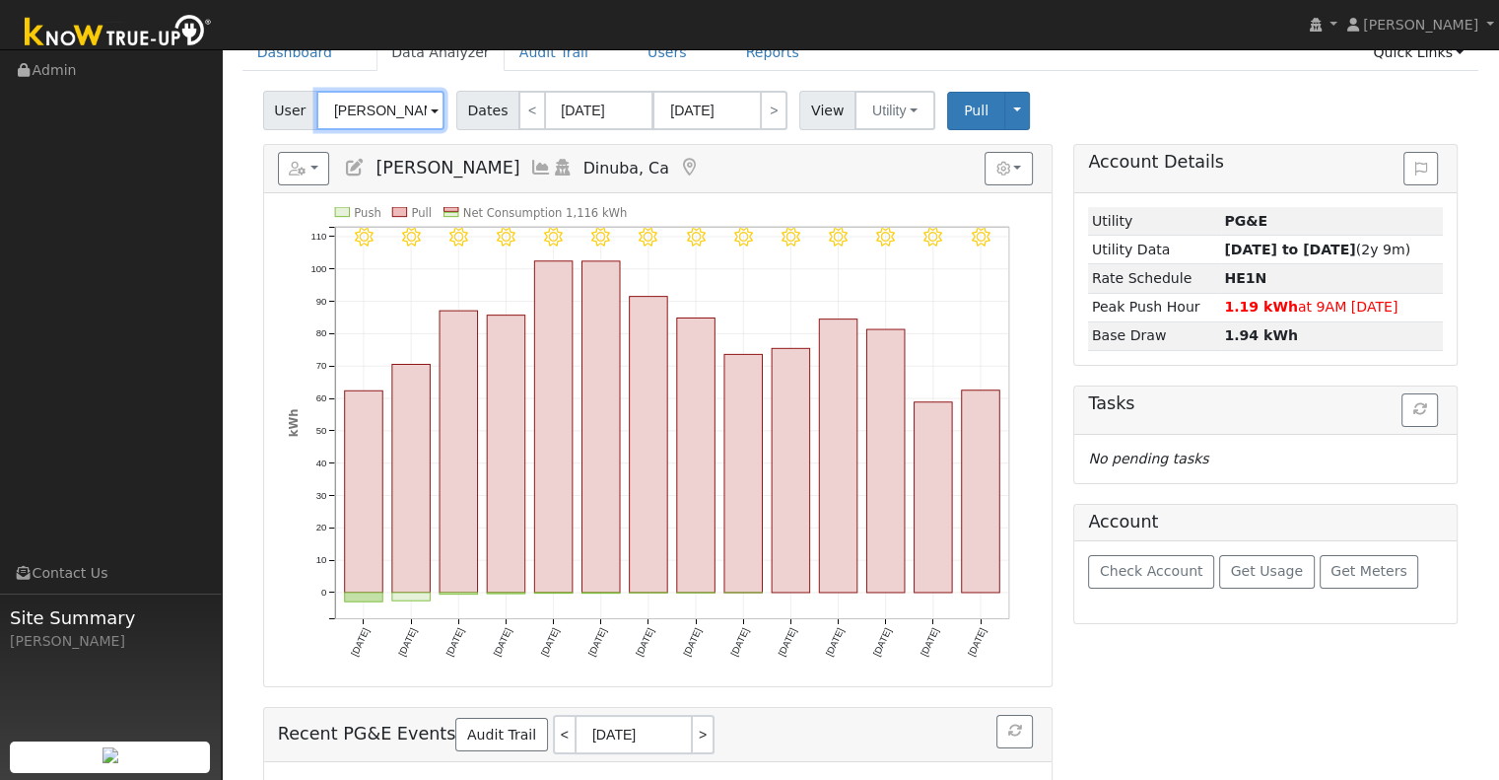
click at [359, 116] on input "[PERSON_NAME]" at bounding box center [380, 110] width 128 height 39
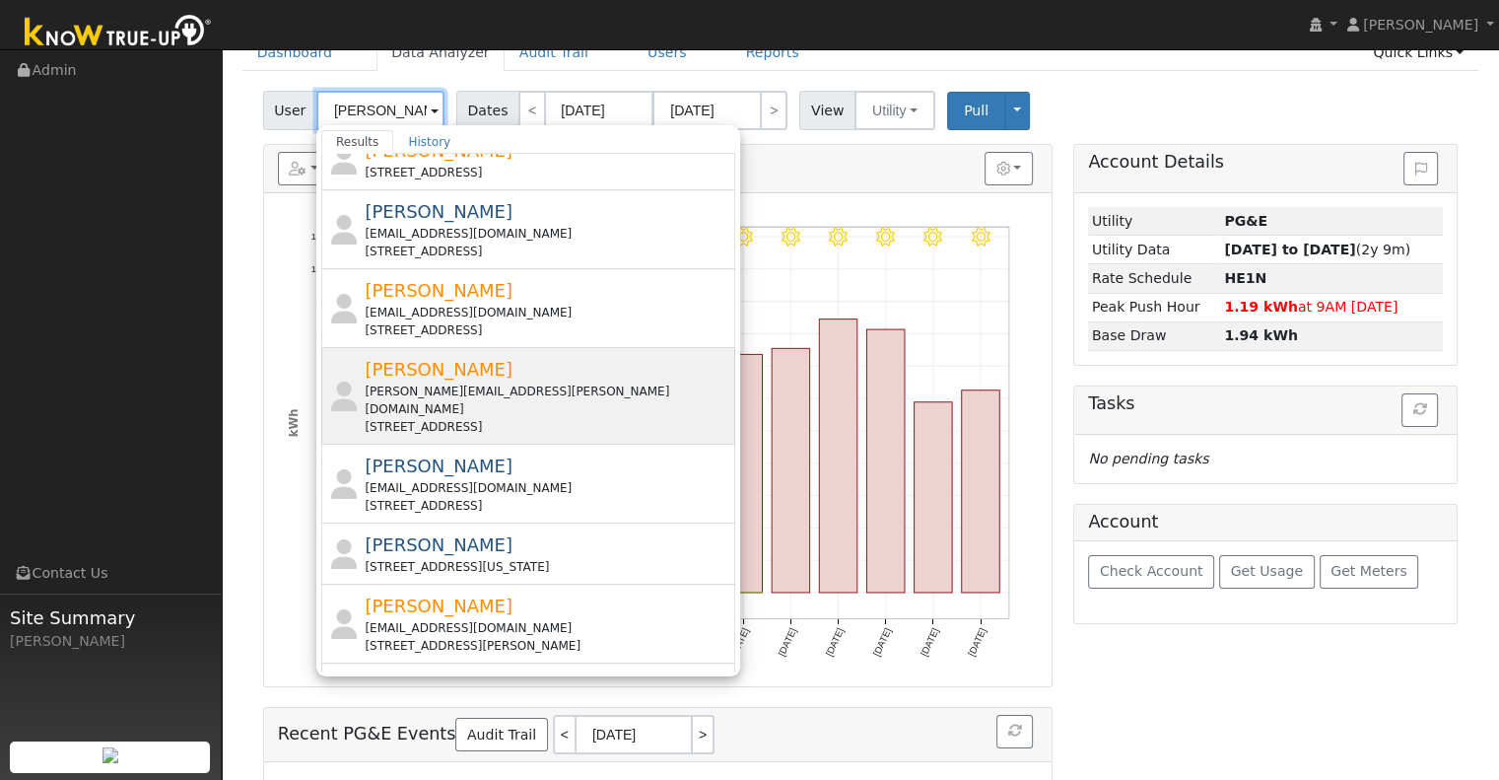
scroll to position [408, 0]
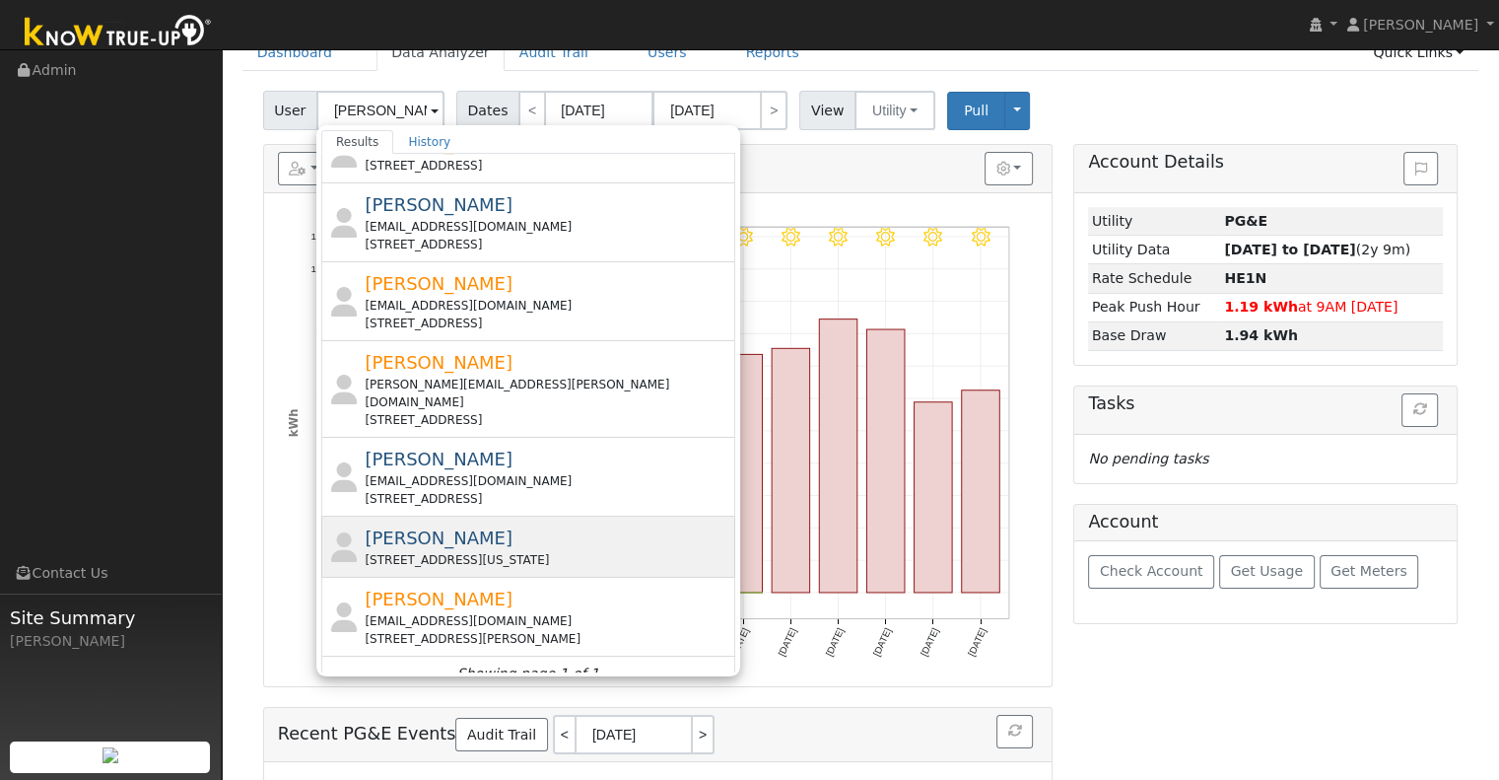
click at [493, 524] on div "[PERSON_NAME] [STREET_ADDRESS][US_STATE]" at bounding box center [548, 546] width 366 height 44
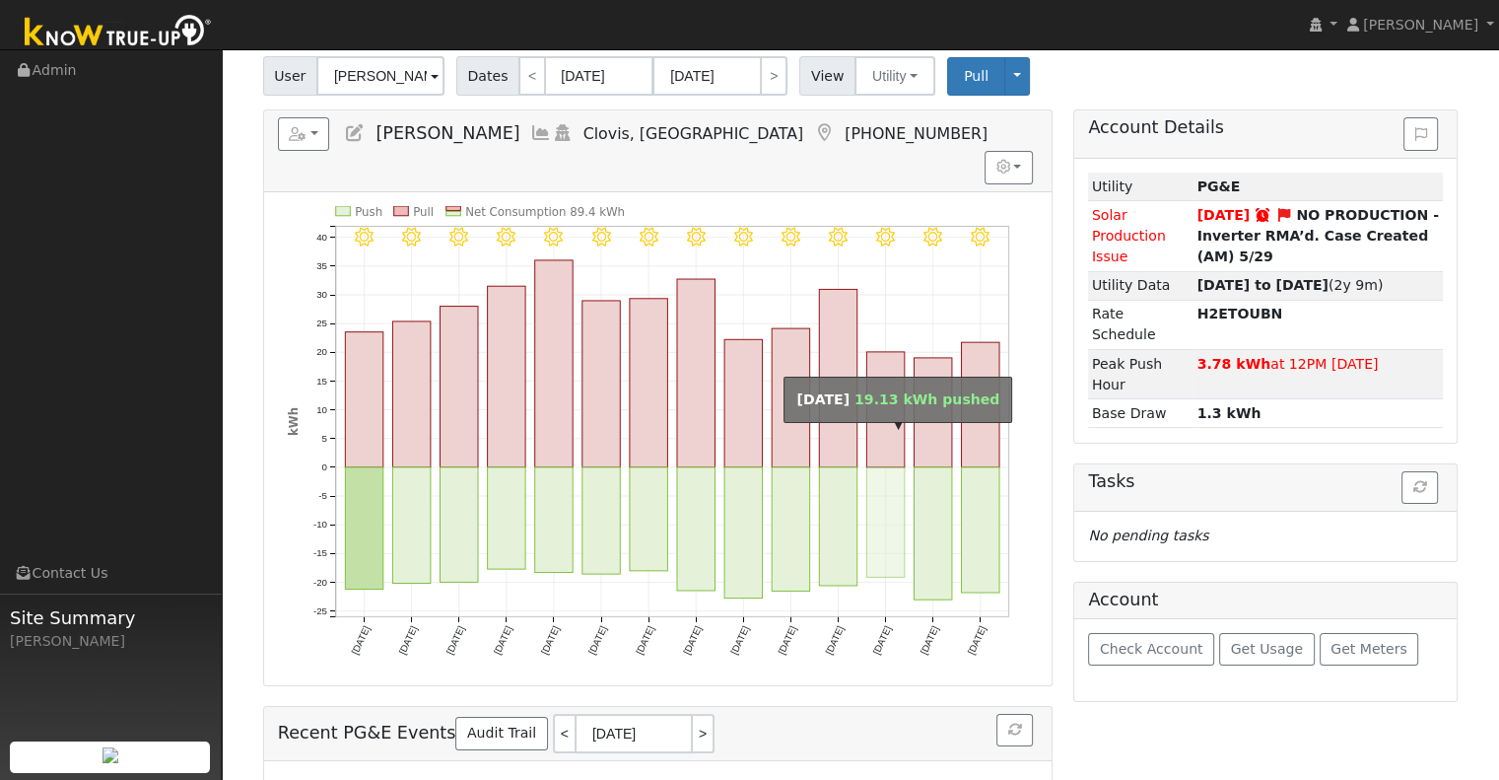
scroll to position [99, 0]
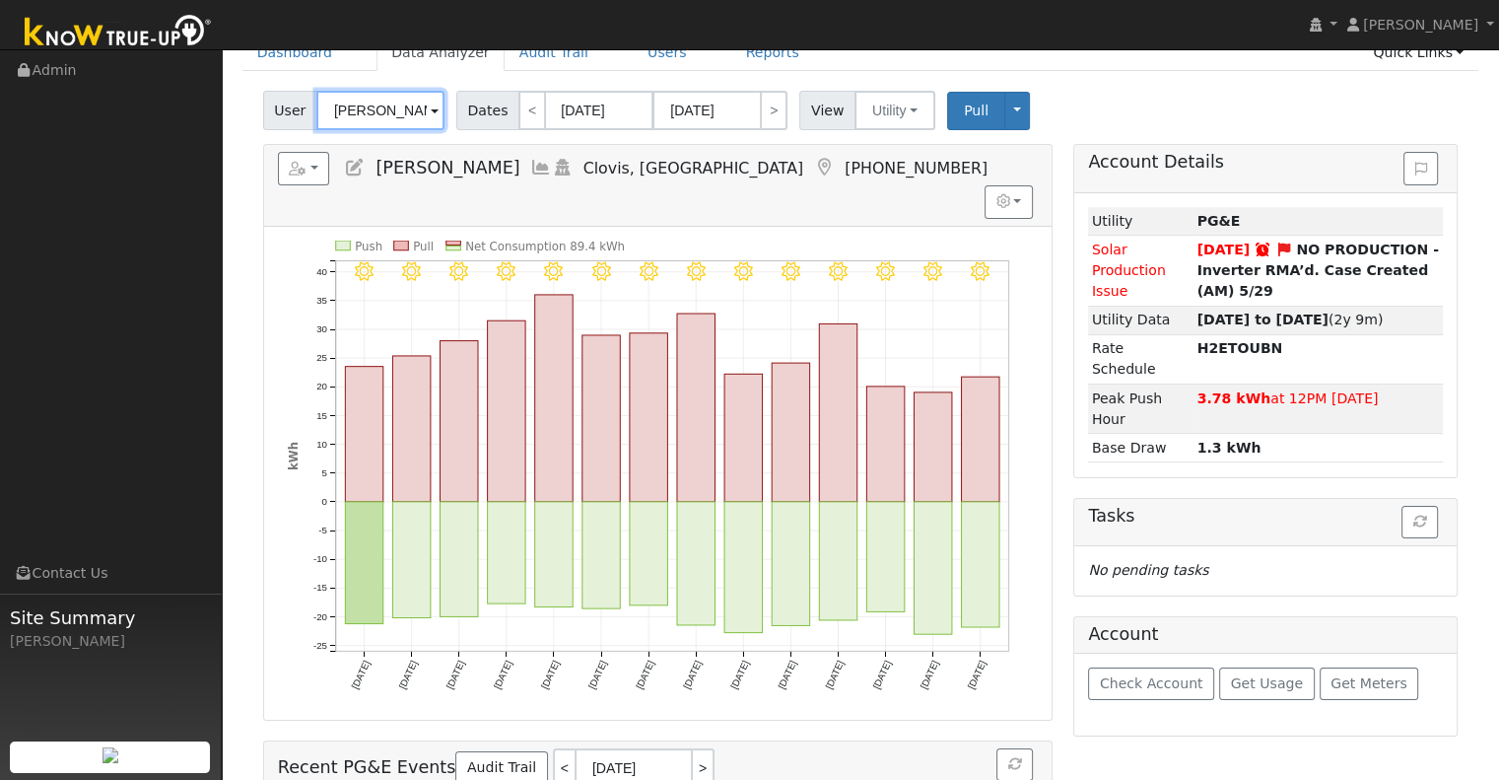
click at [368, 106] on input "[PERSON_NAME]" at bounding box center [380, 110] width 128 height 39
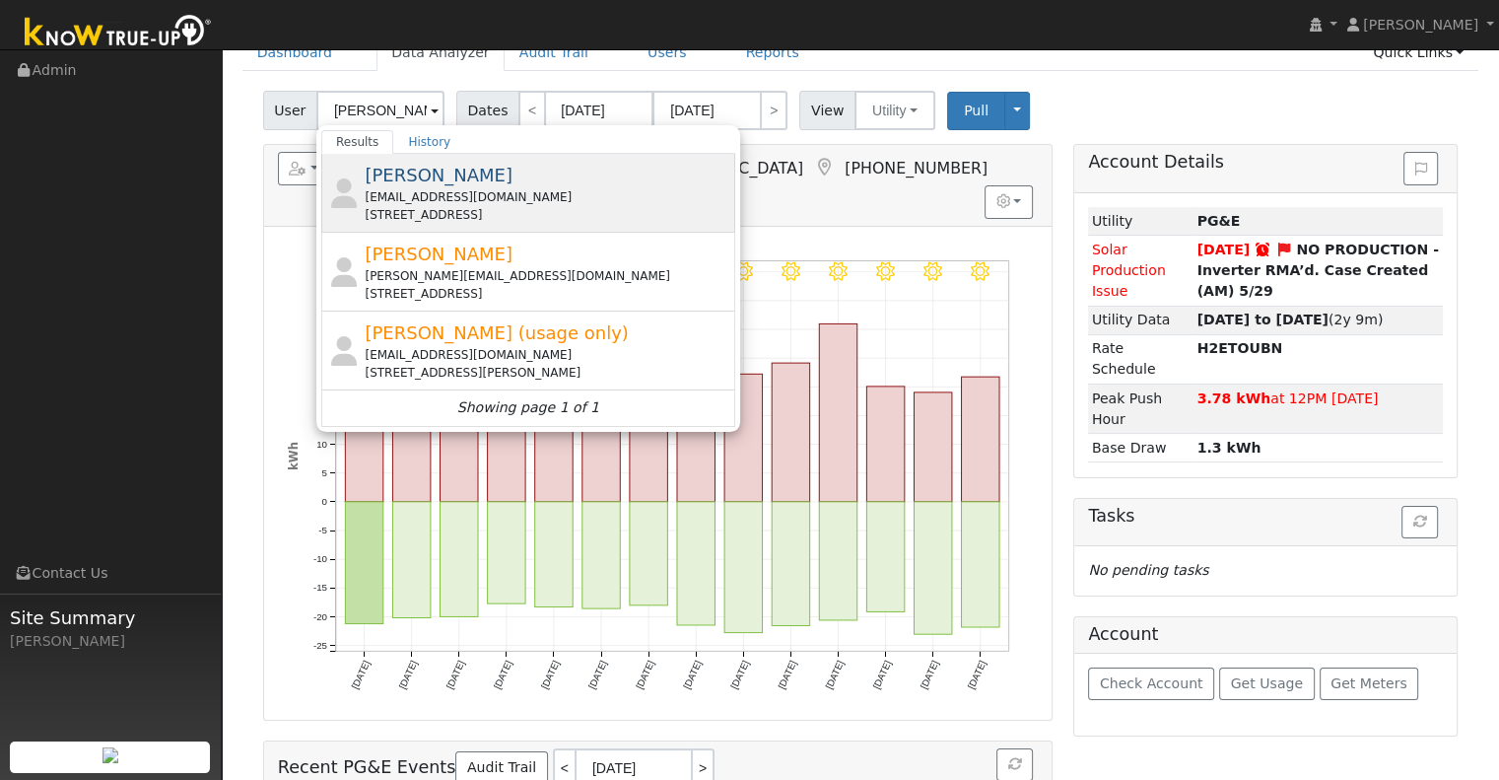
click at [460, 177] on span "[PERSON_NAME]" at bounding box center [439, 175] width 148 height 21
type input "[PERSON_NAME]"
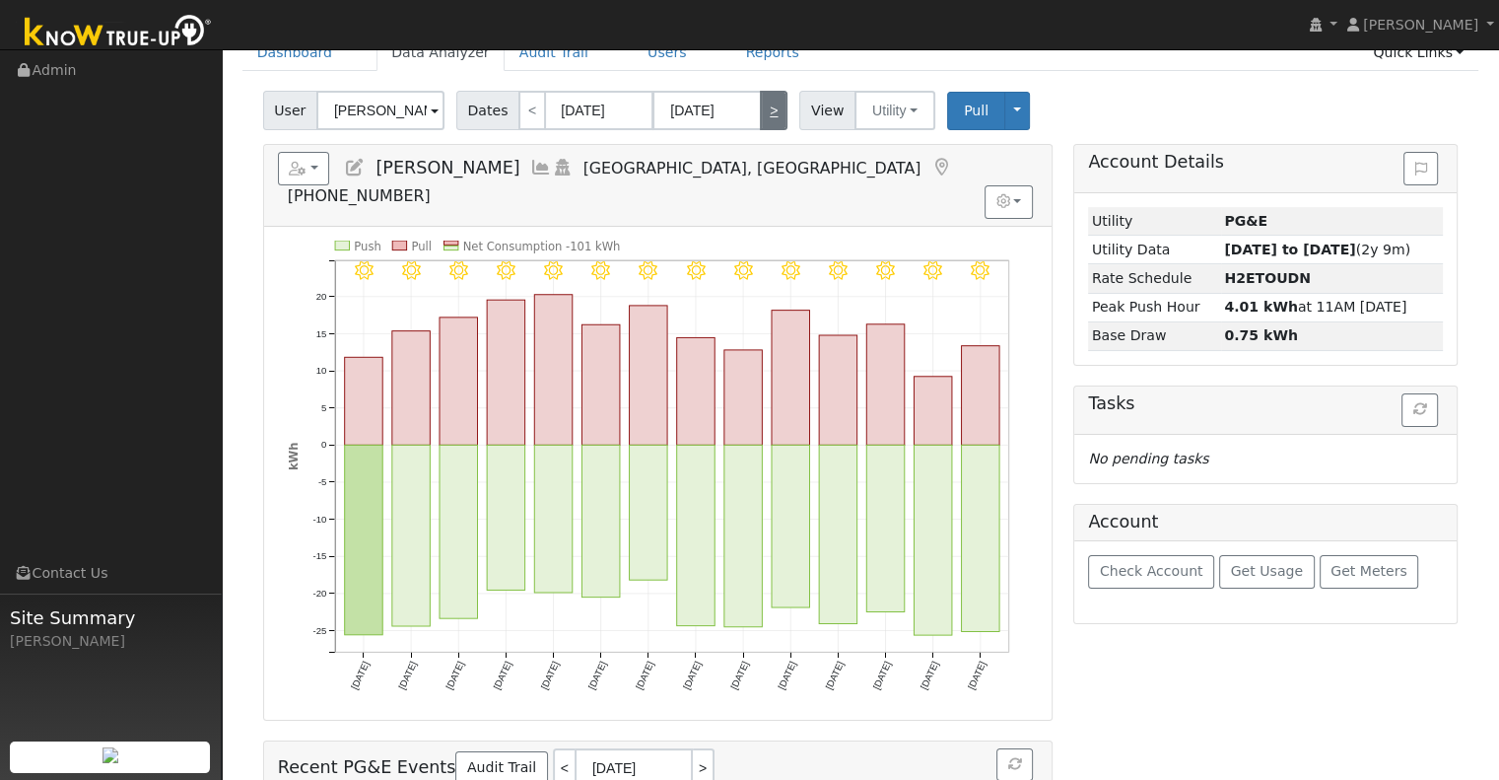
click at [765, 111] on link ">" at bounding box center [774, 110] width 28 height 39
type input "[DATE]"
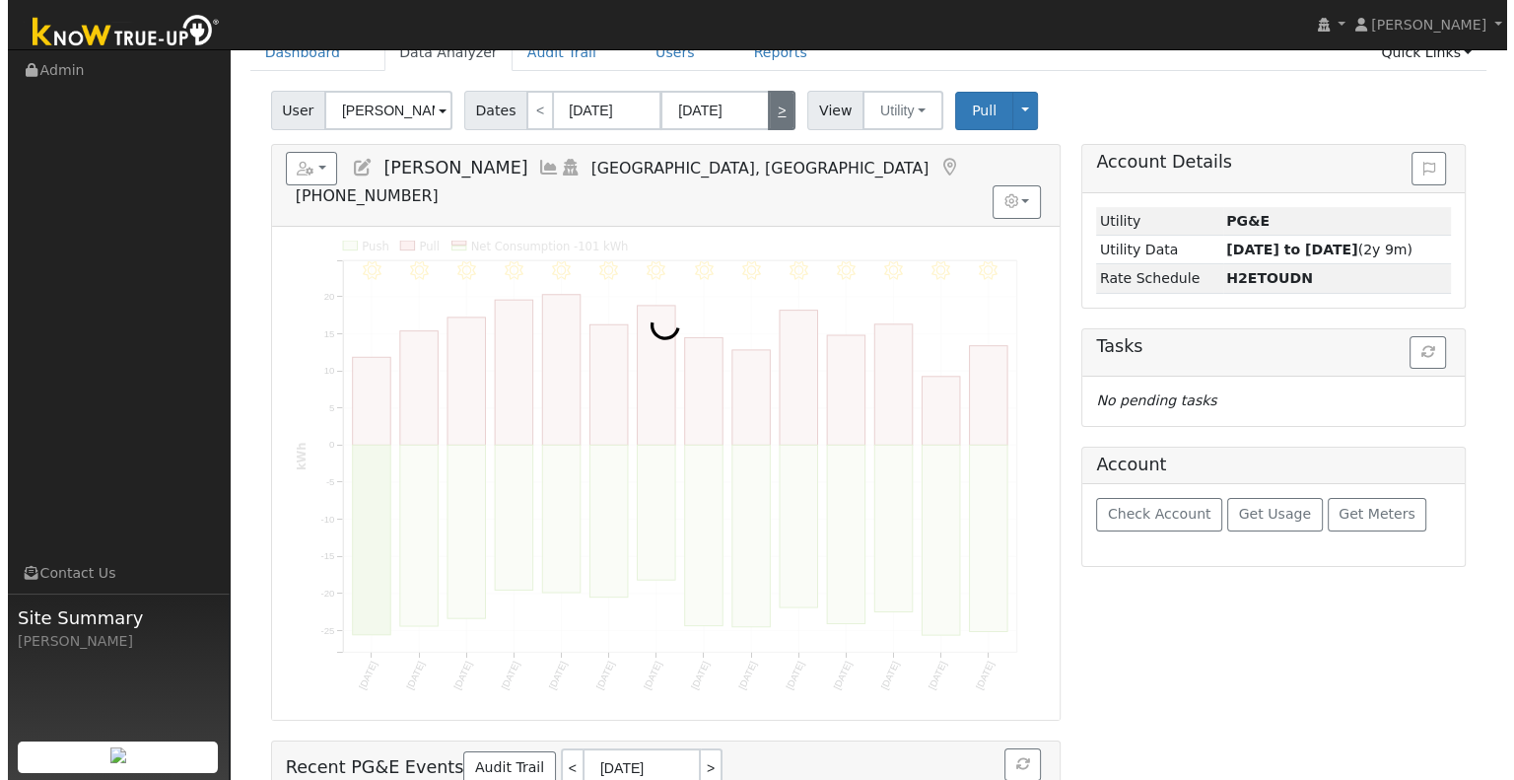
scroll to position [0, 0]
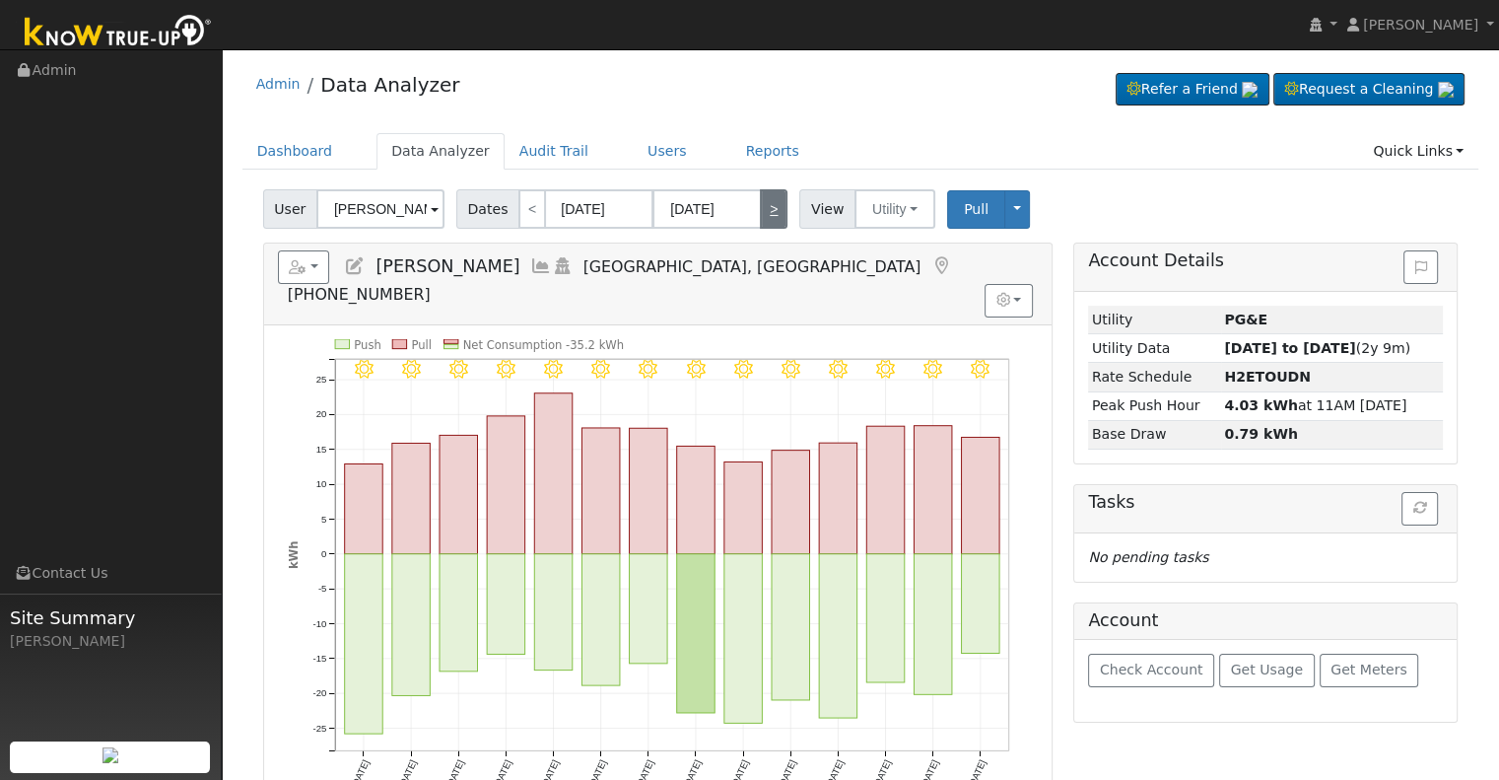
click at [764, 206] on link ">" at bounding box center [774, 208] width 28 height 39
type input "[DATE]"
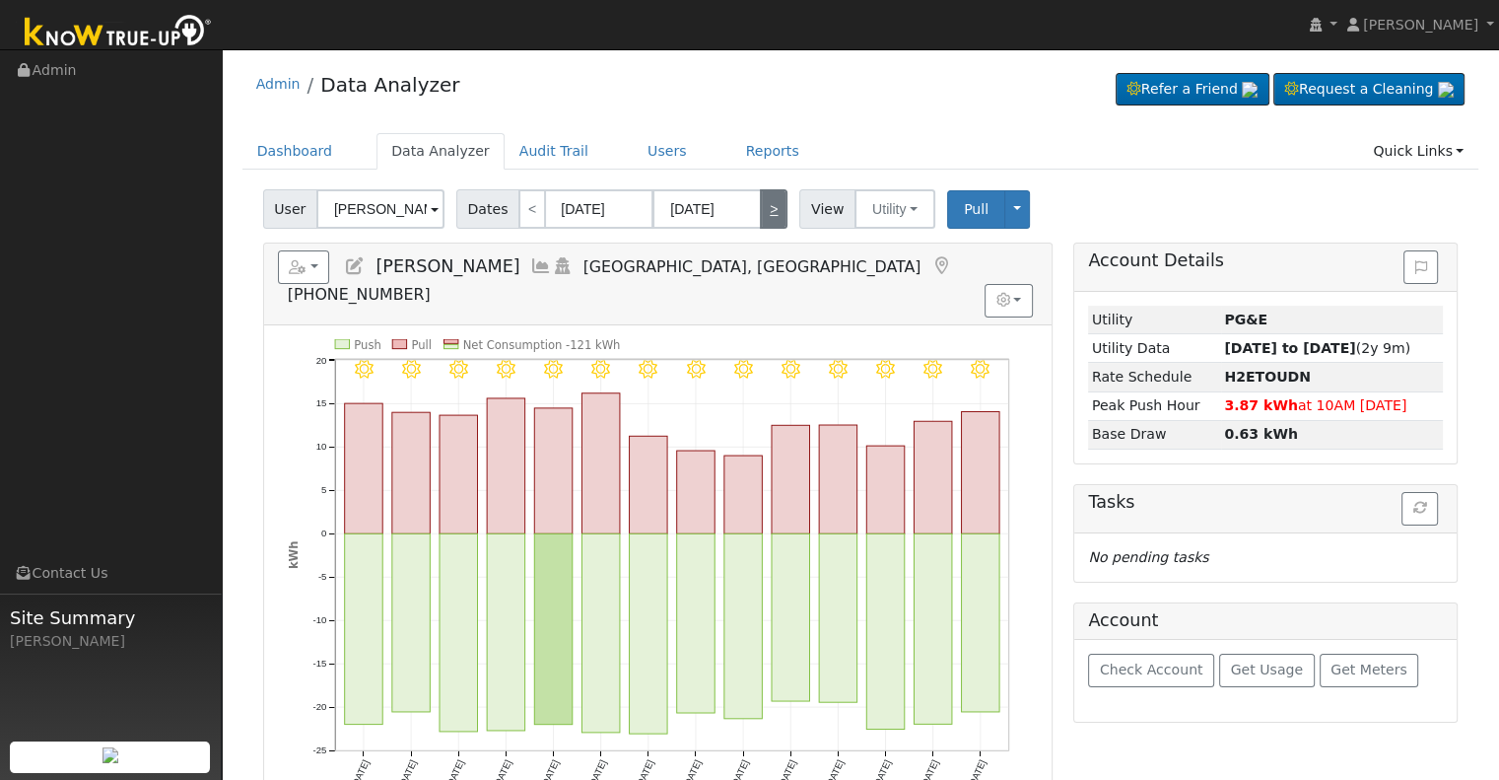
click at [765, 212] on link ">" at bounding box center [774, 208] width 28 height 39
type input "[DATE]"
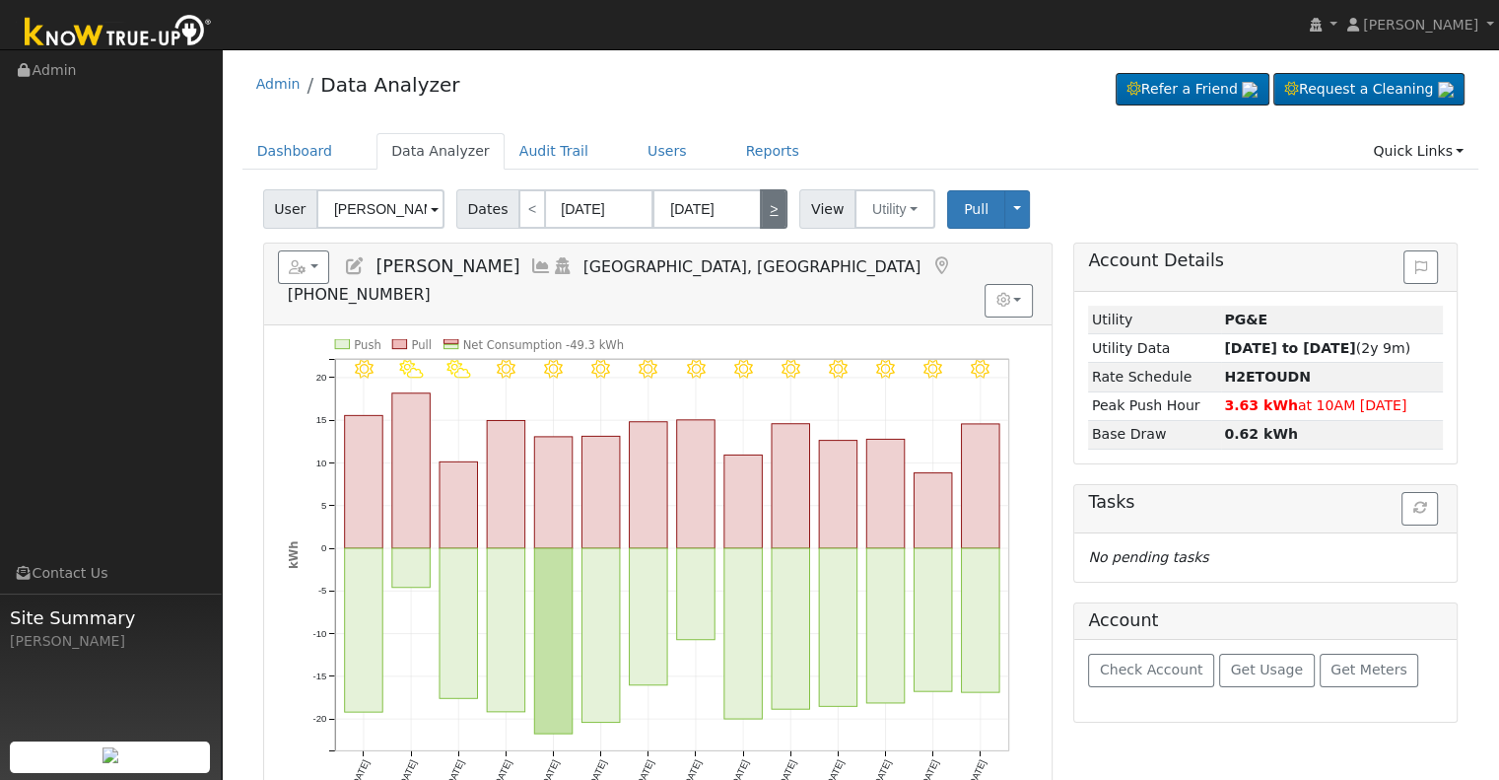
click at [765, 212] on link ">" at bounding box center [774, 208] width 28 height 39
type input "[DATE]"
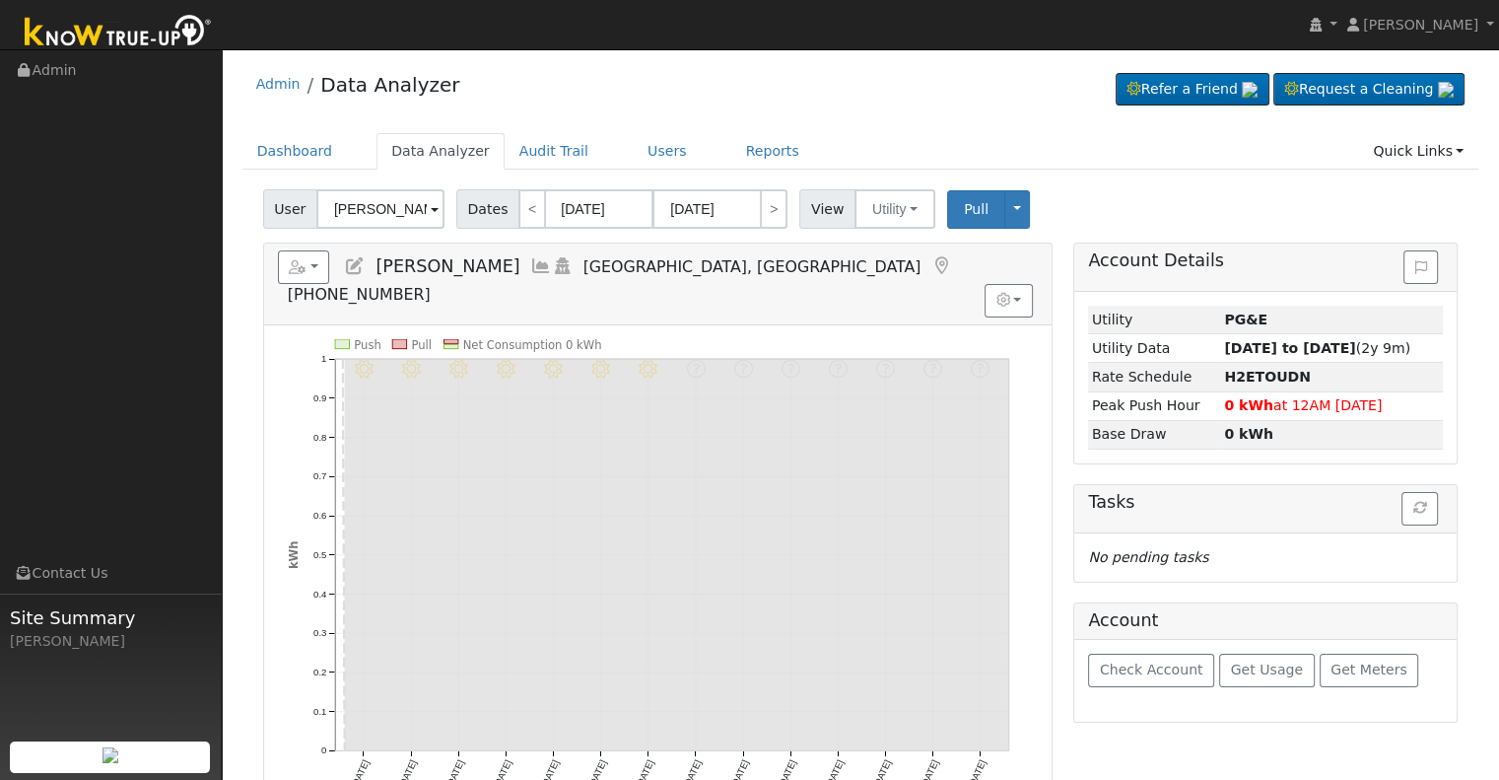
click at [505, 206] on span "Dates" at bounding box center [487, 208] width 63 height 39
click at [518, 206] on link "<" at bounding box center [532, 208] width 28 height 39
type input "[DATE]"
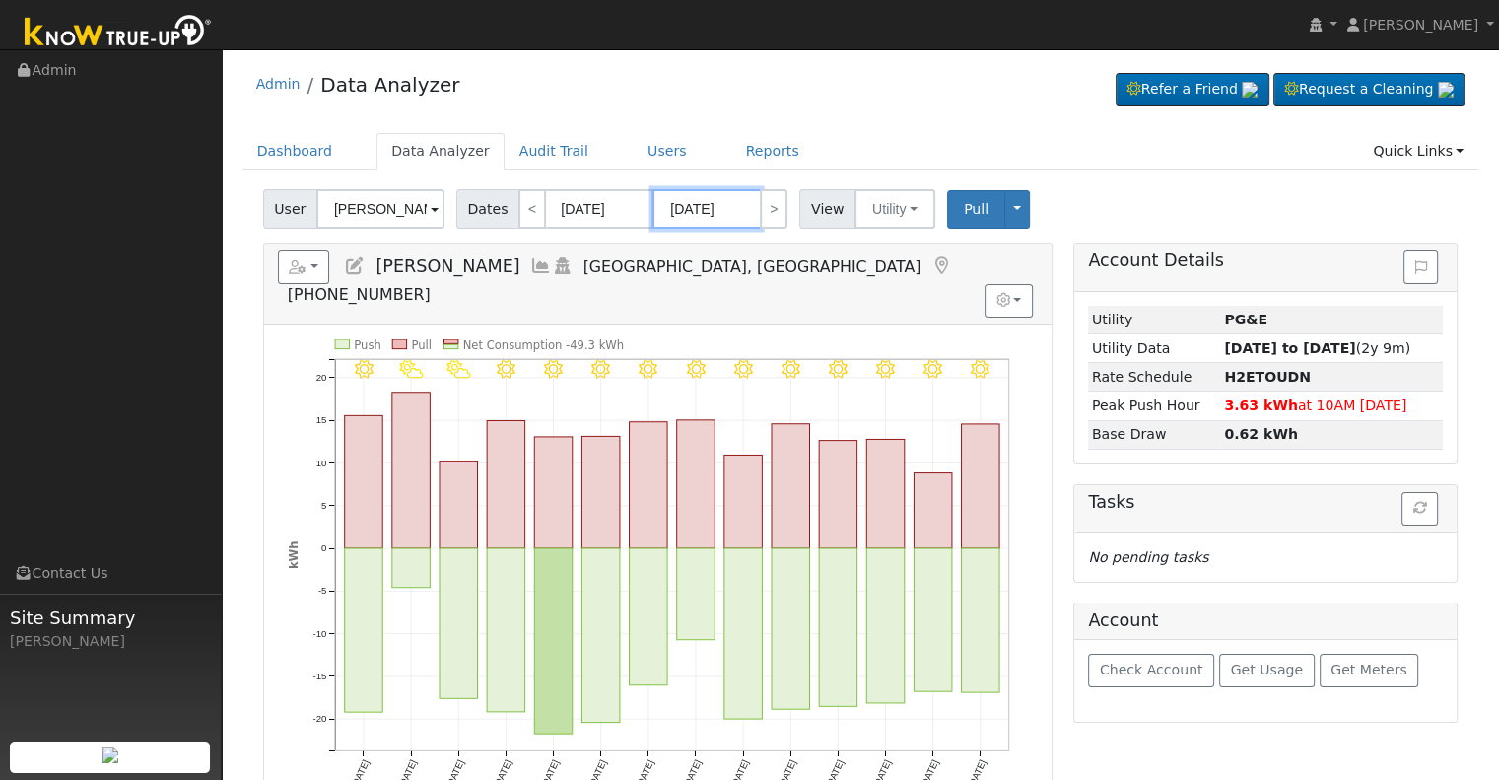
click at [697, 211] on input "[DATE]" at bounding box center [707, 208] width 108 height 39
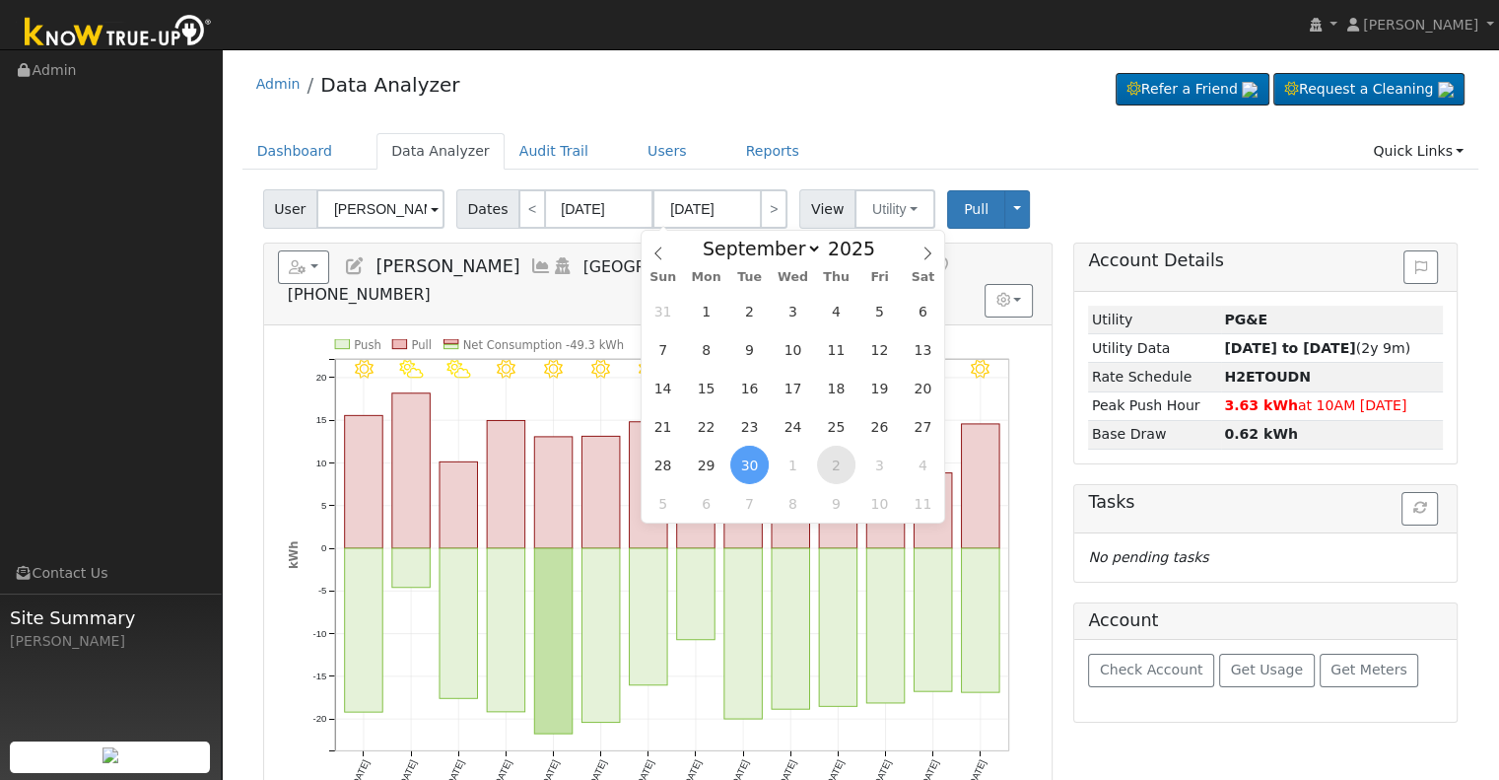
click at [844, 468] on span "2" at bounding box center [836, 465] width 38 height 38
type input "[DATE]"
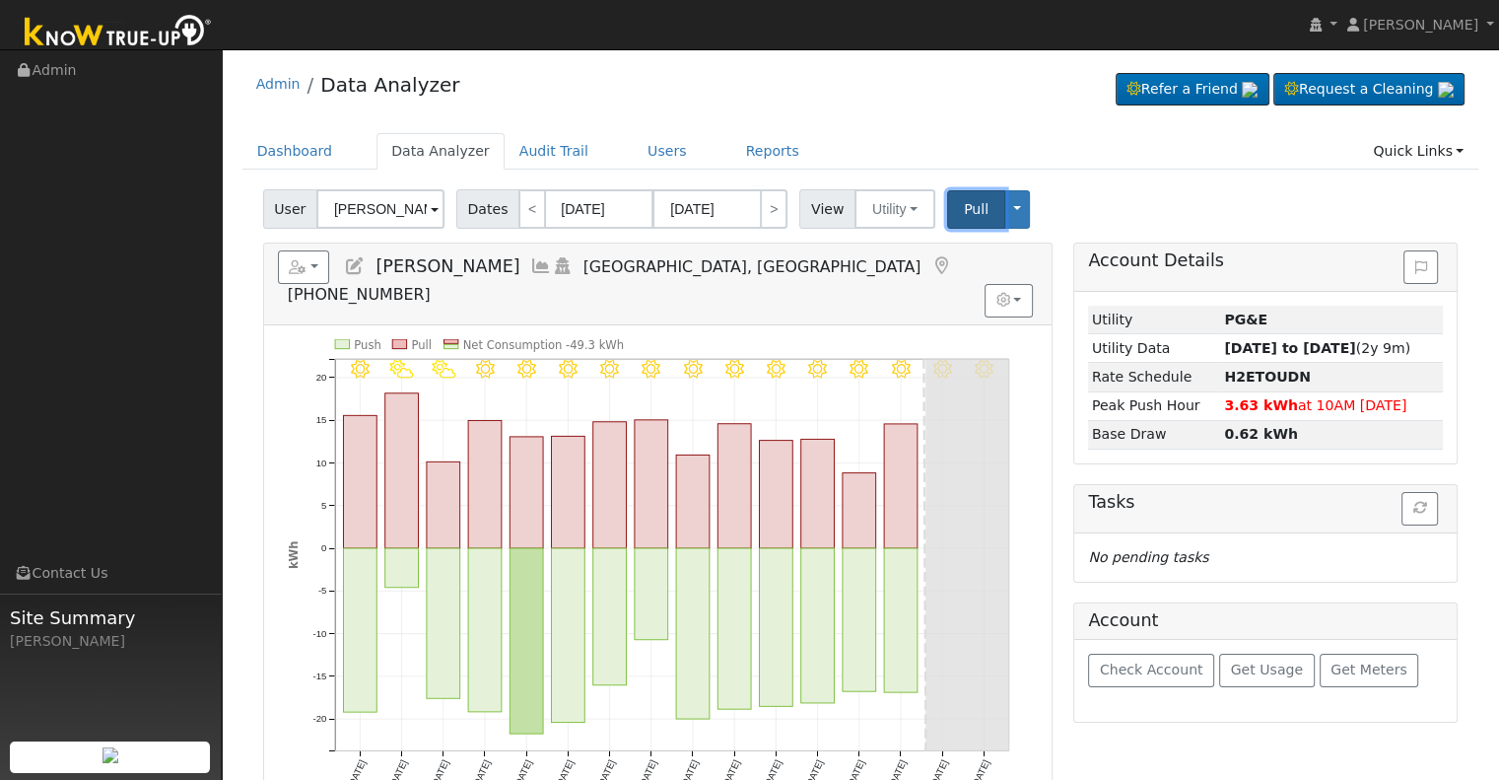
click at [964, 210] on span "Pull" at bounding box center [976, 209] width 25 height 16
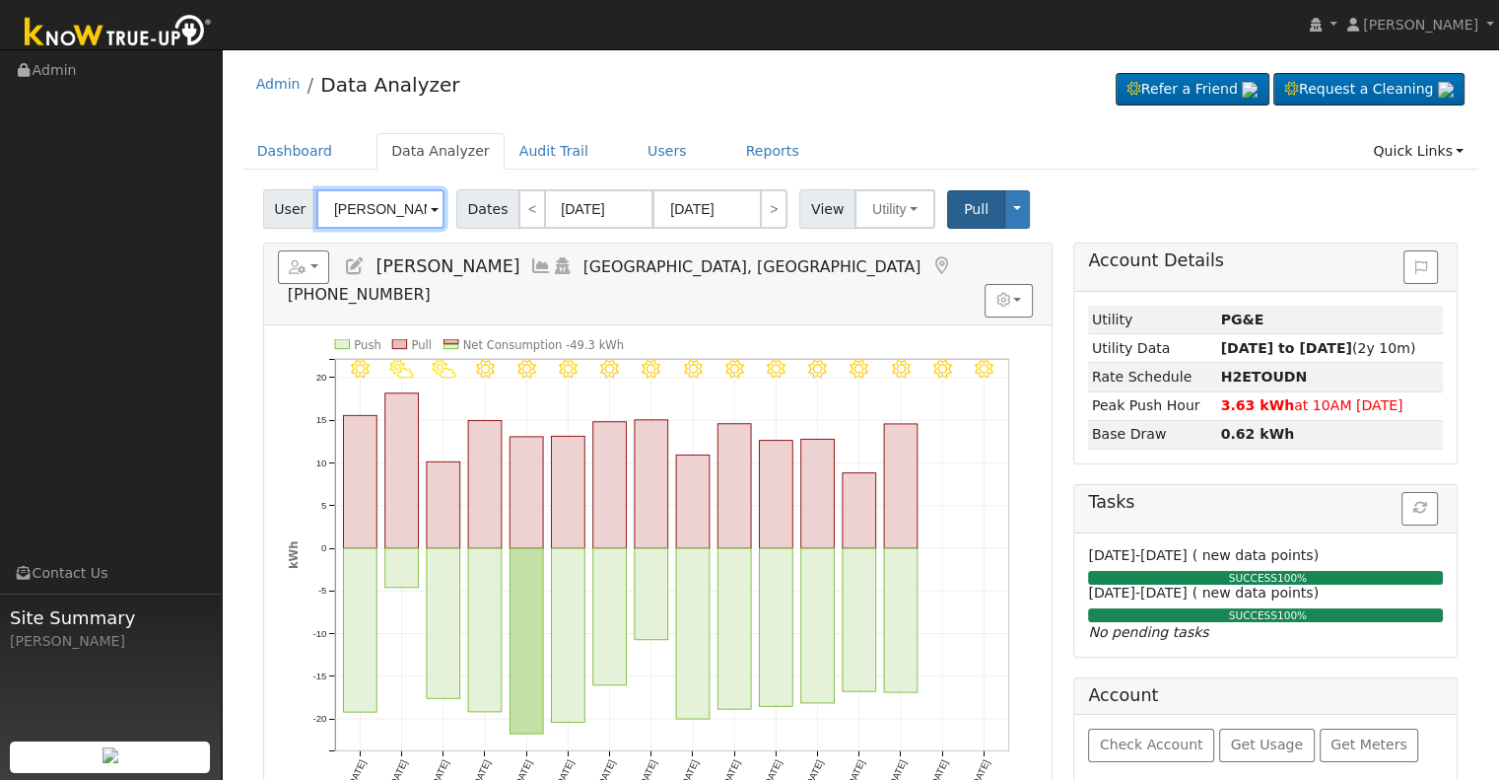
click at [386, 206] on input "[PERSON_NAME]" at bounding box center [380, 208] width 128 height 39
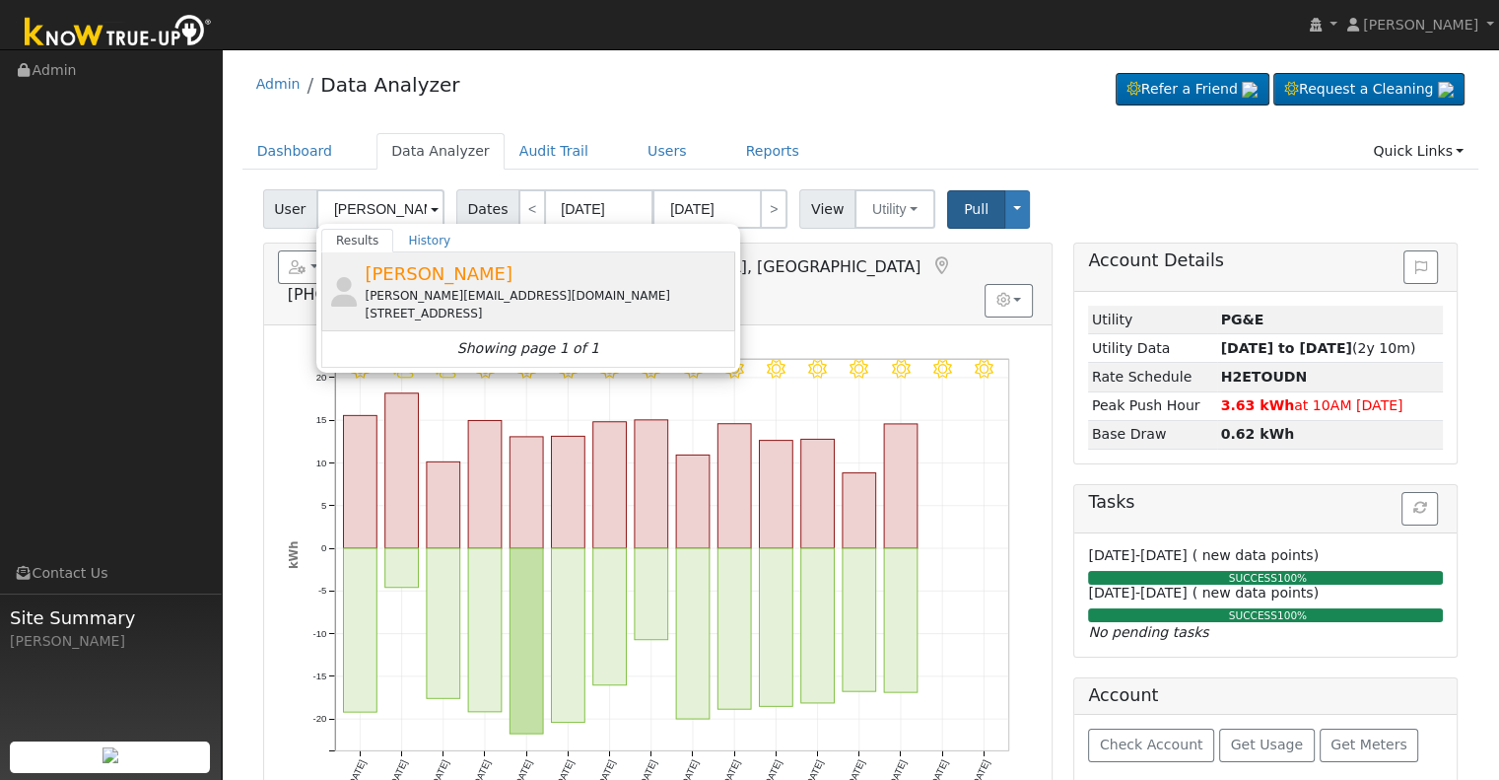
click at [431, 284] on div "[PERSON_NAME] [PERSON_NAME][EMAIL_ADDRESS][DOMAIN_NAME] [STREET_ADDRESS]" at bounding box center [548, 291] width 366 height 62
type input "[PERSON_NAME]"
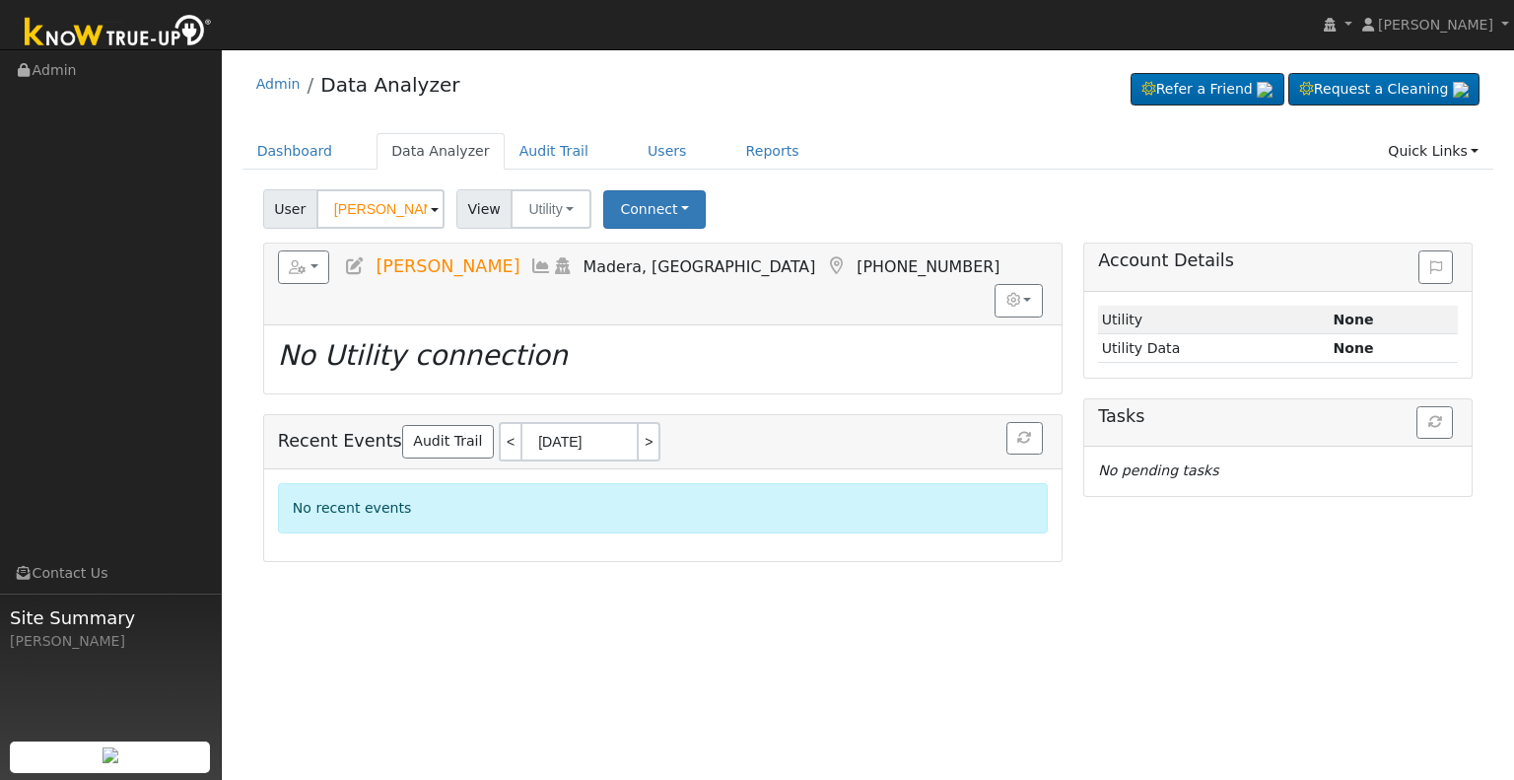
click at [355, 264] on icon at bounding box center [355, 266] width 22 height 18
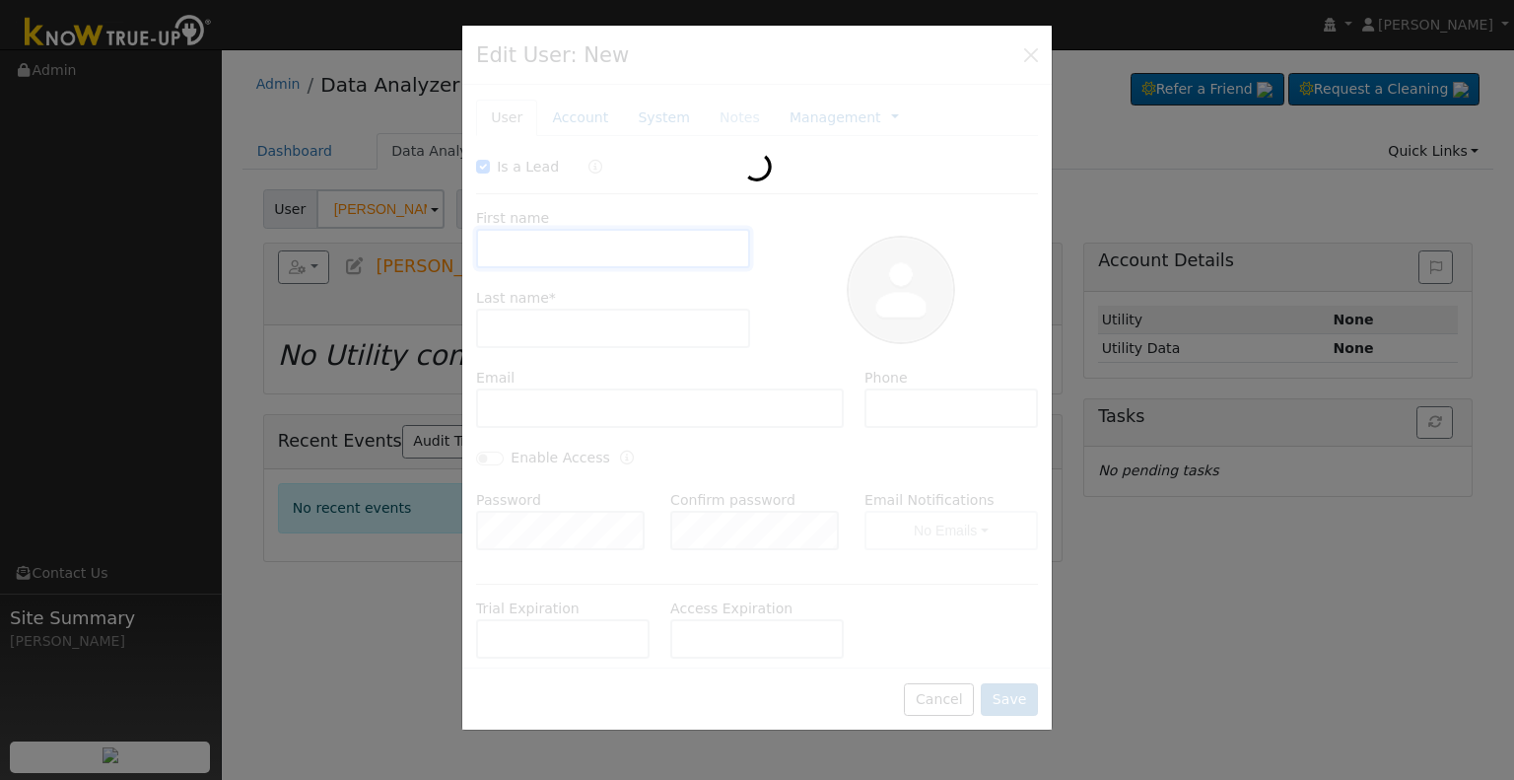
checkbox input "true"
type input "[PERSON_NAME]"
type input "[PERSON_NAME][EMAIL_ADDRESS][DOMAIN_NAME]"
type input "559) 514-4868"
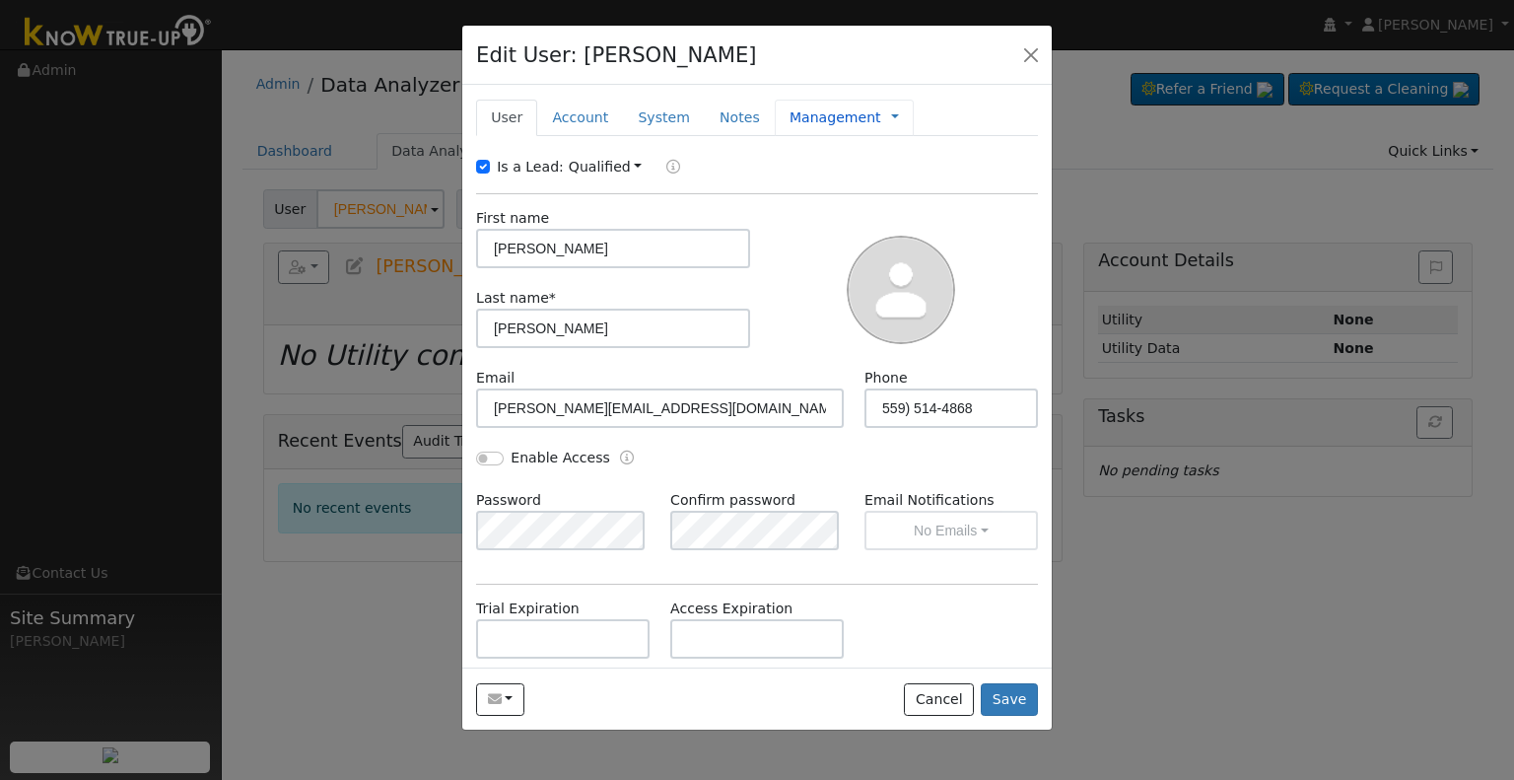
click at [790, 121] on link "Management" at bounding box center [836, 117] width 92 height 21
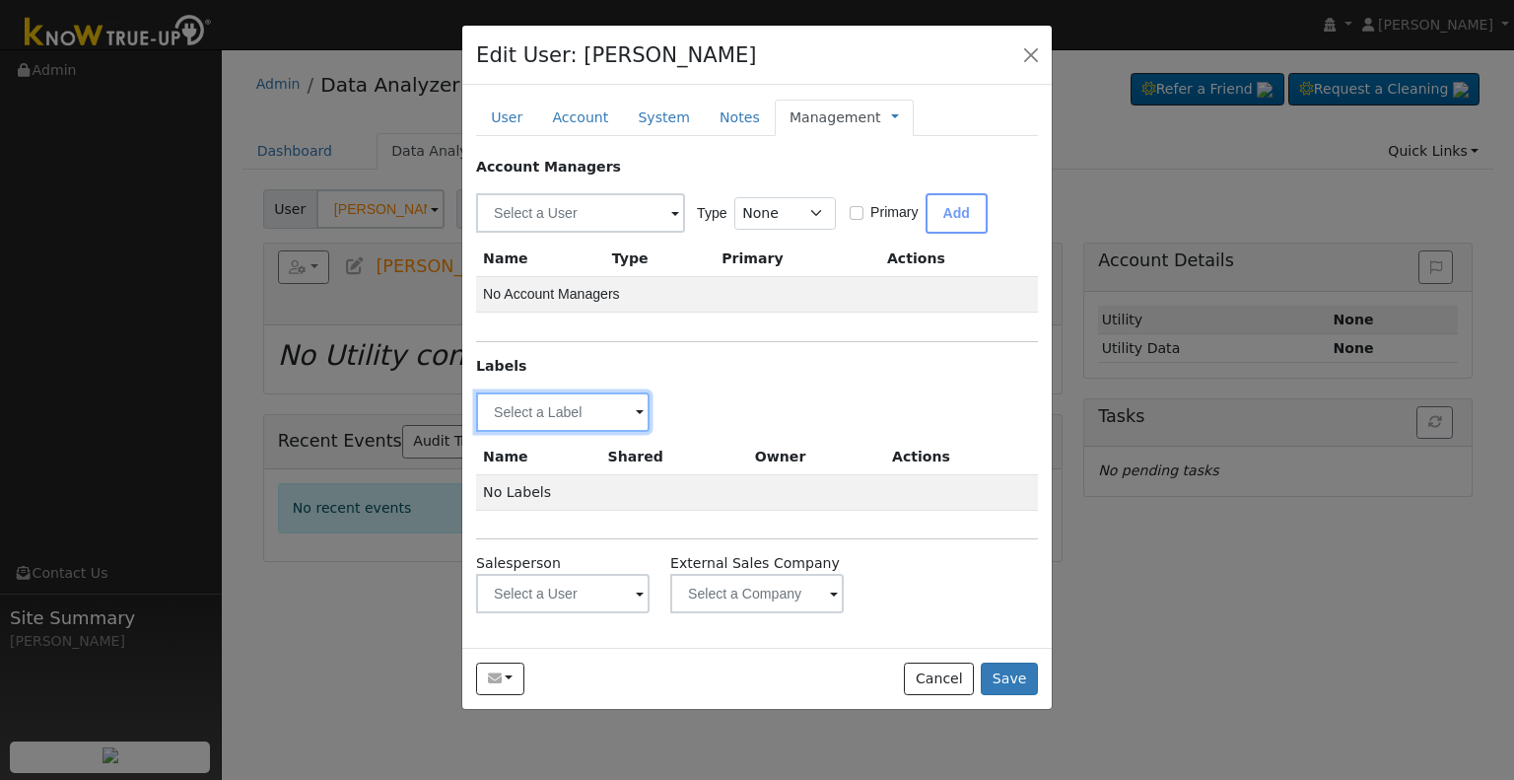
click at [526, 410] on input "text" at bounding box center [562, 411] width 173 height 39
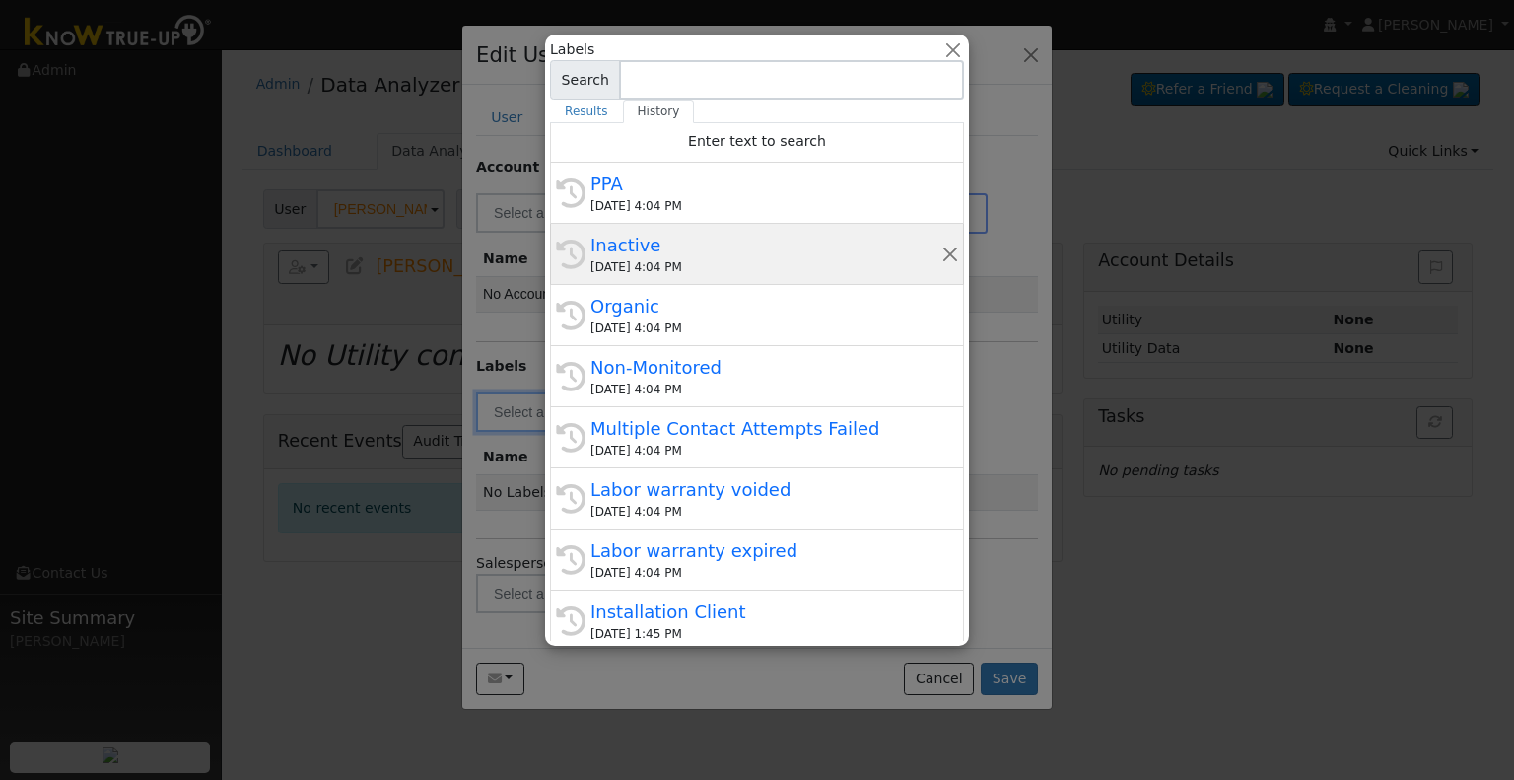
click at [647, 259] on div "[DATE] 4:04 PM" at bounding box center [765, 267] width 351 height 18
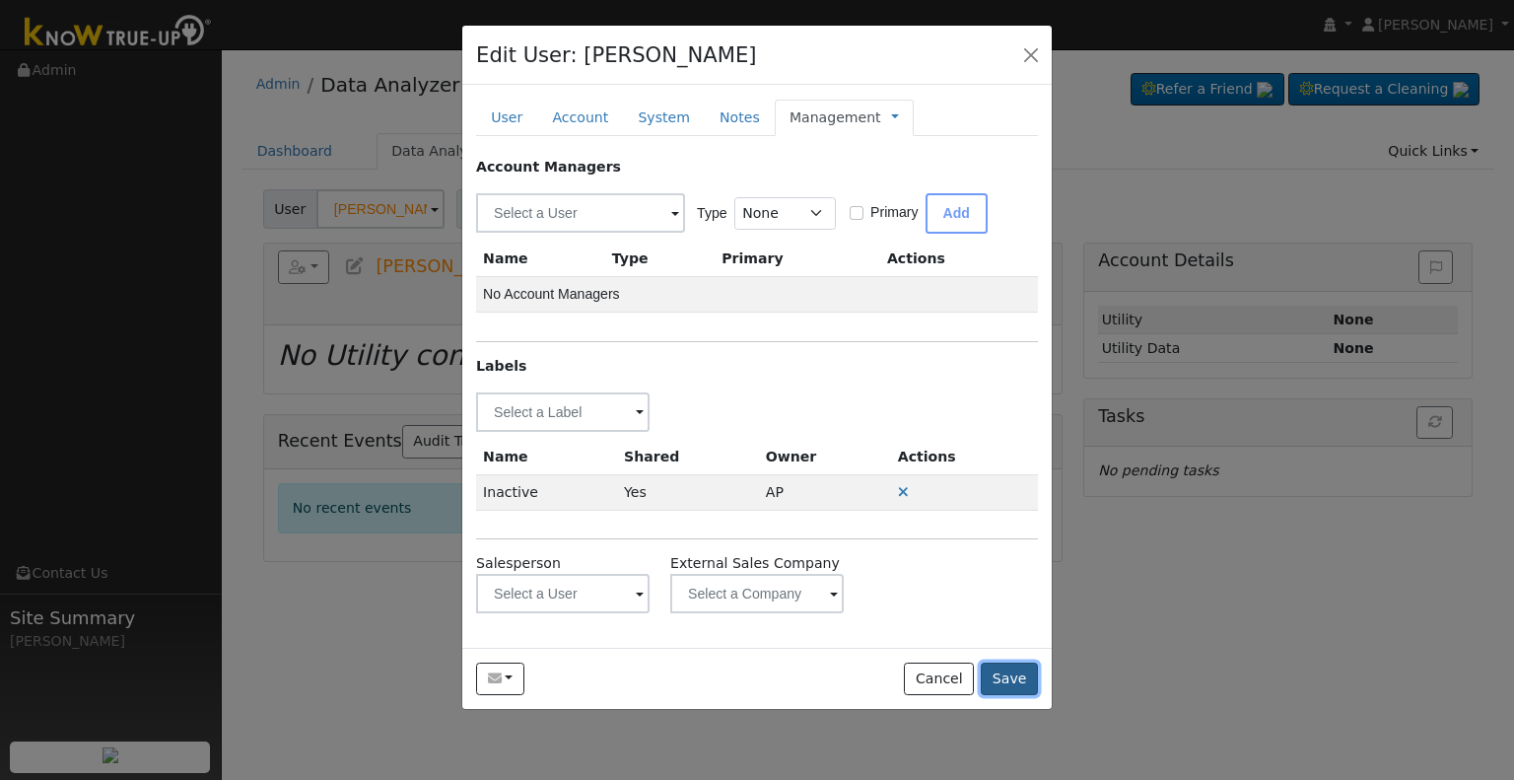
click at [1005, 662] on button "Save" at bounding box center [1009, 679] width 57 height 34
